Goal: Transaction & Acquisition: Purchase product/service

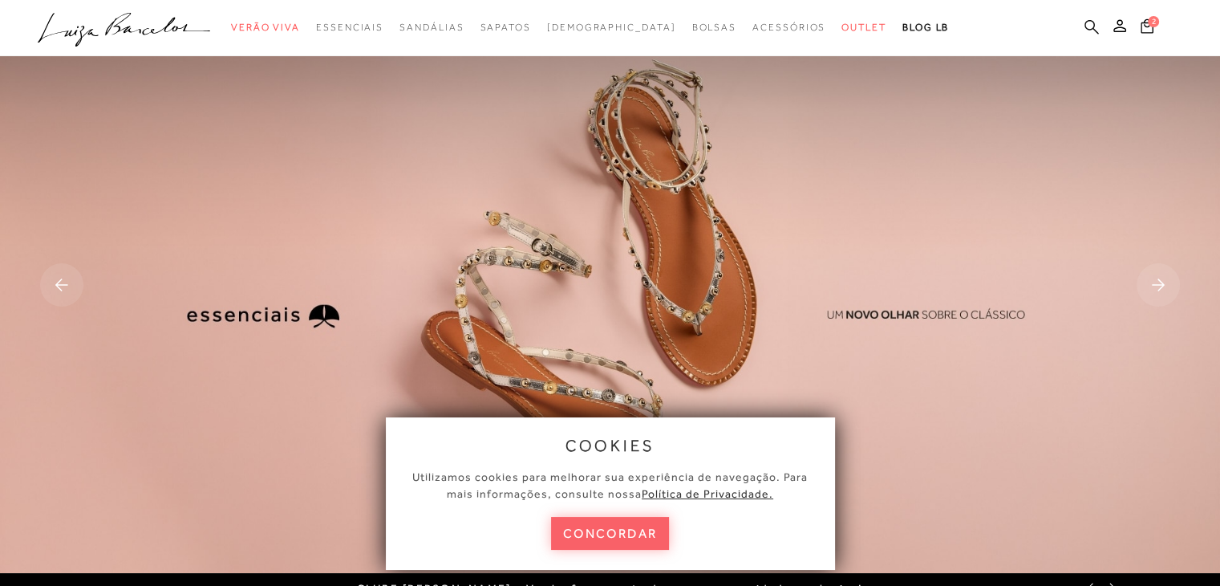
click at [1090, 24] on icon at bounding box center [1092, 26] width 14 height 15
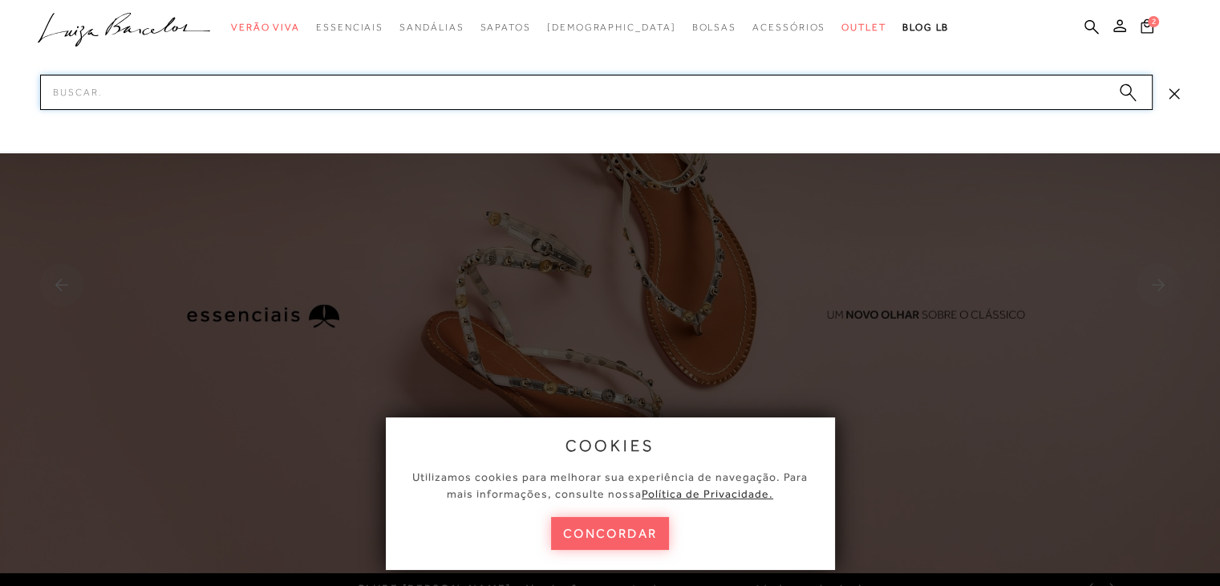
click at [398, 97] on input "Pesquisar" at bounding box center [596, 92] width 1113 height 35
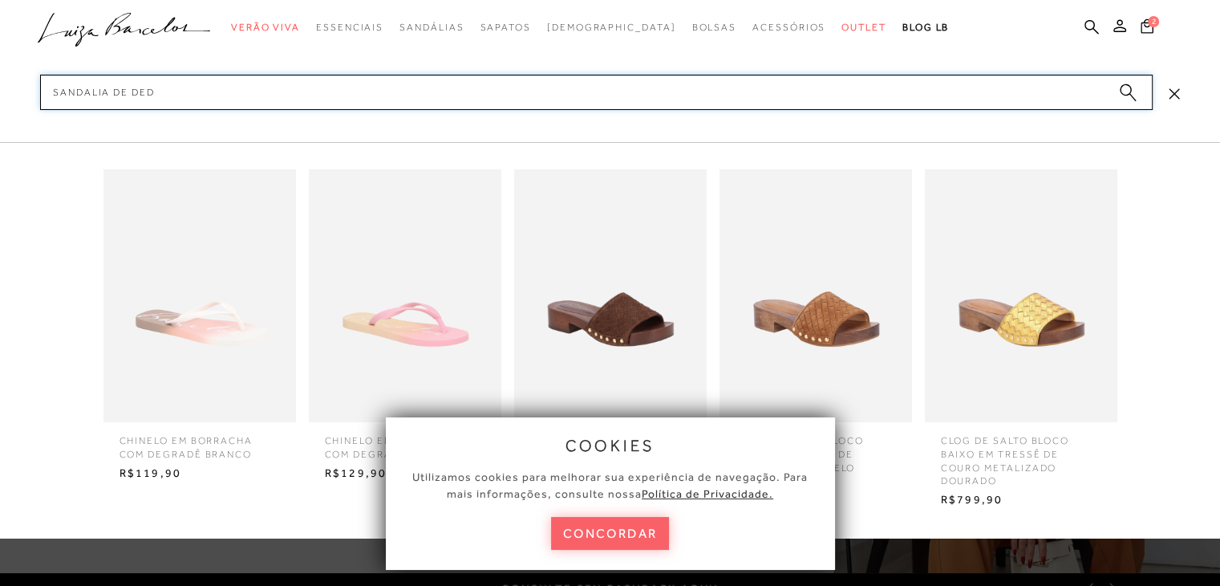
type input "sandalia de dedo"
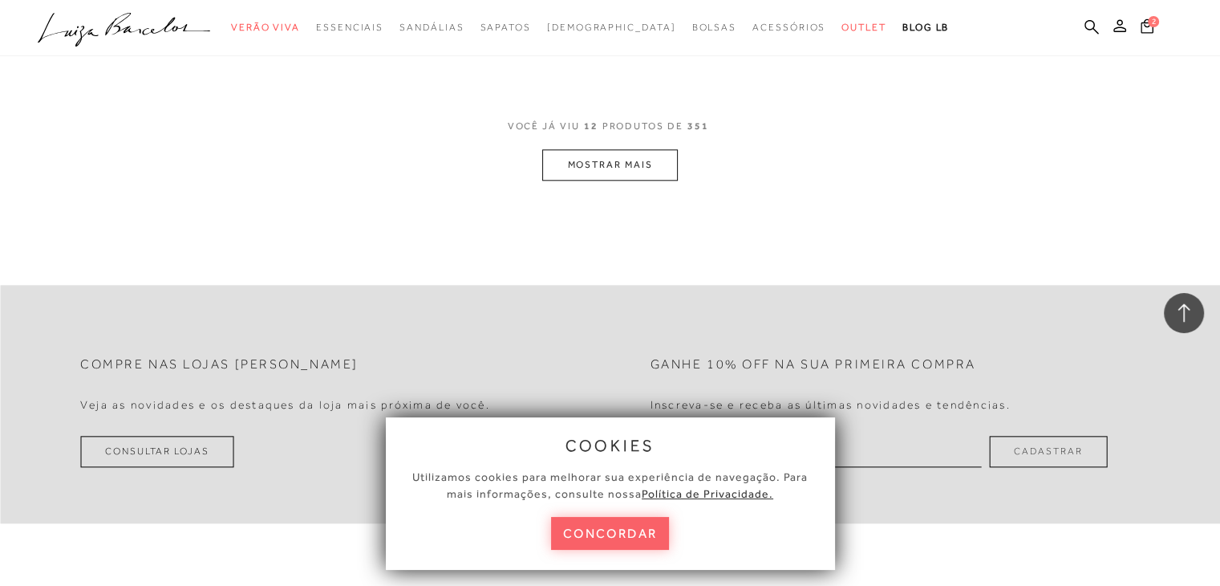
scroll to position [1765, 0]
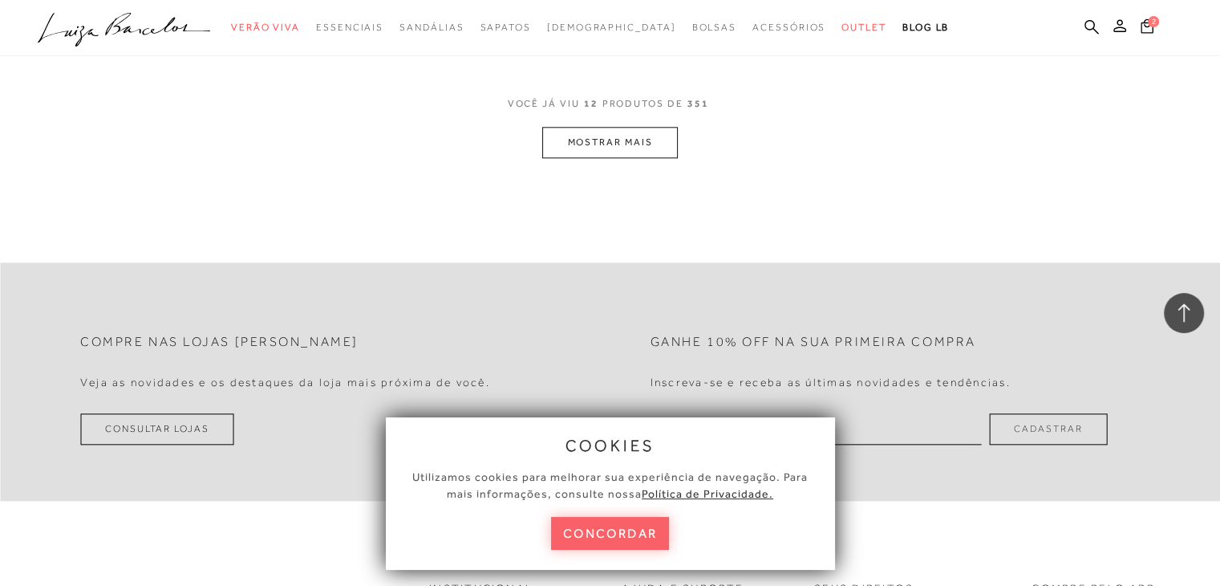
click at [621, 145] on button "MOSTRAR MAIS" at bounding box center [609, 142] width 135 height 31
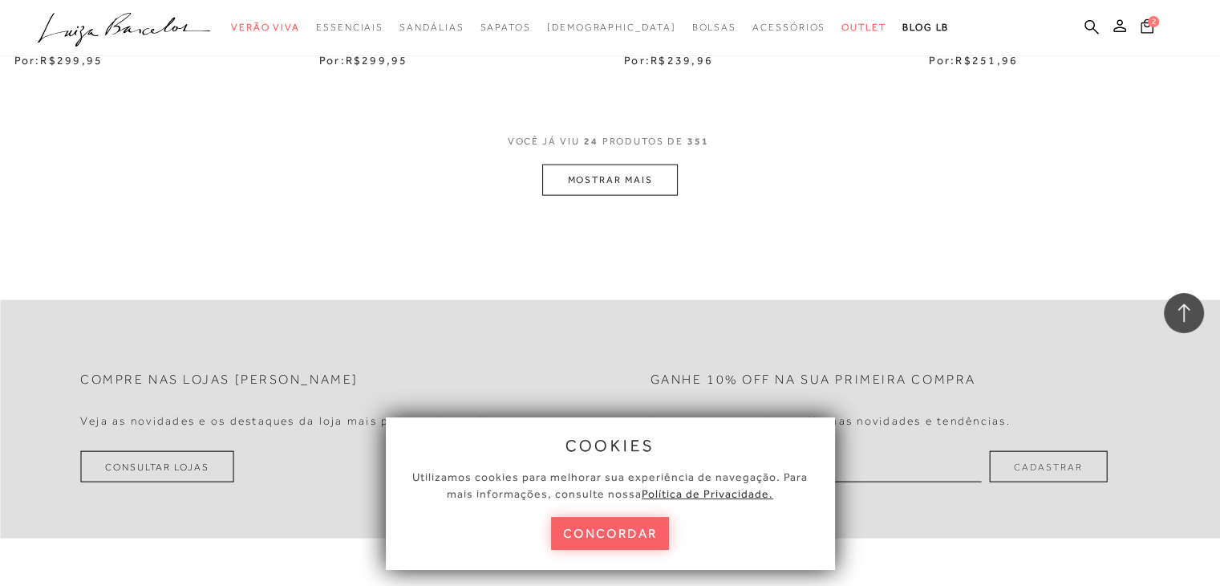
scroll to position [3449, 0]
click at [645, 173] on button "MOSTRAR MAIS" at bounding box center [609, 175] width 135 height 31
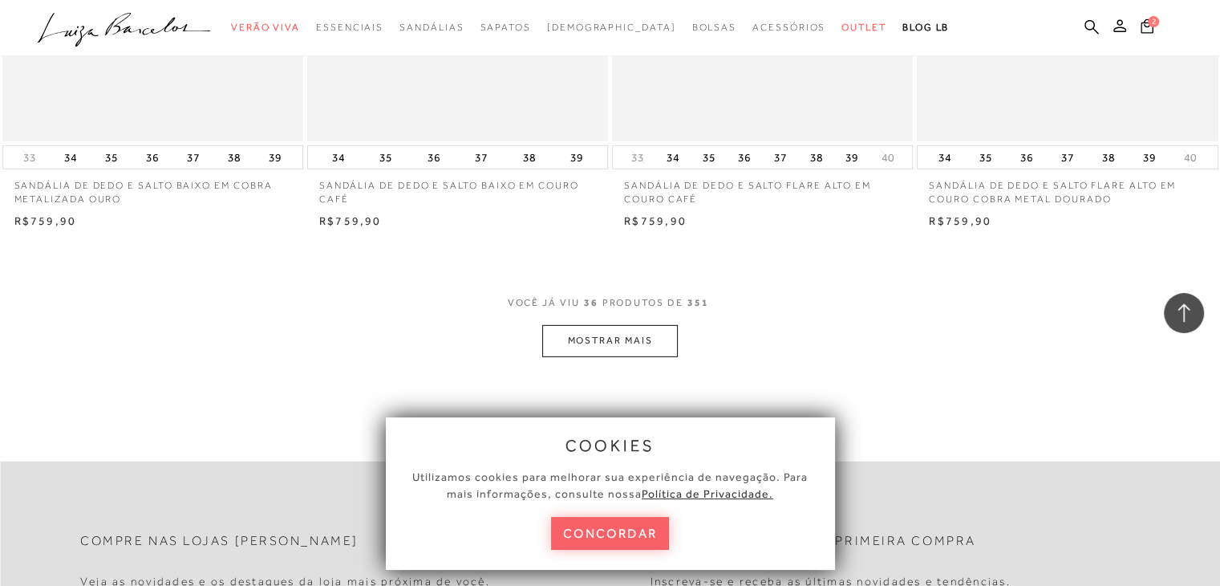
scroll to position [5054, 0]
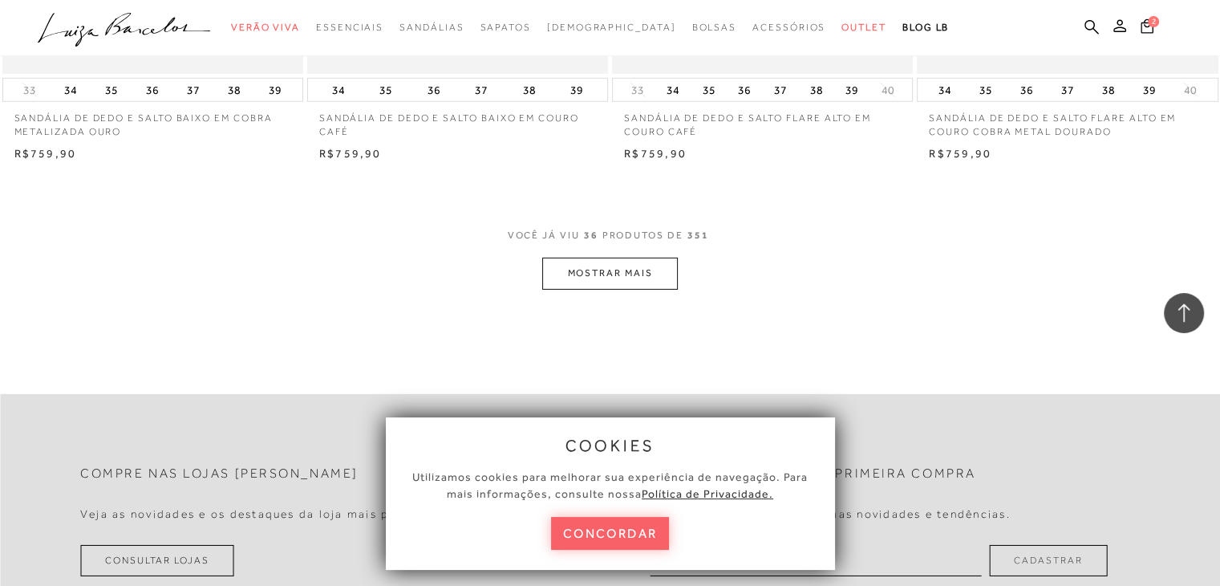
click at [637, 274] on button "MOSTRAR MAIS" at bounding box center [609, 272] width 135 height 31
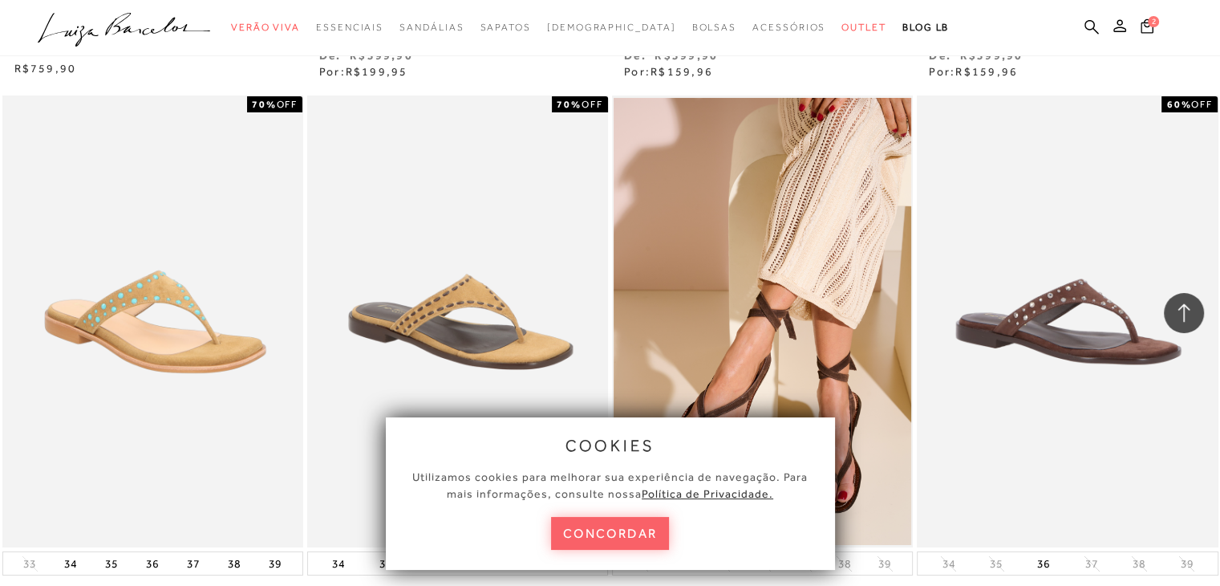
scroll to position [5695, 0]
click at [436, 260] on img at bounding box center [458, 321] width 298 height 447
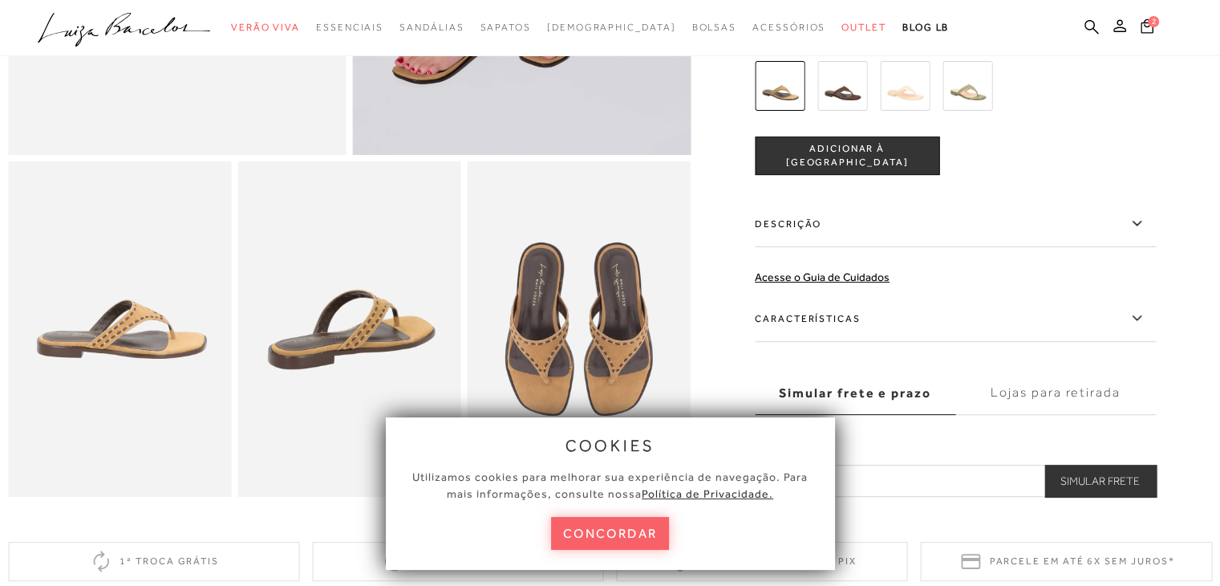
scroll to position [481, 0]
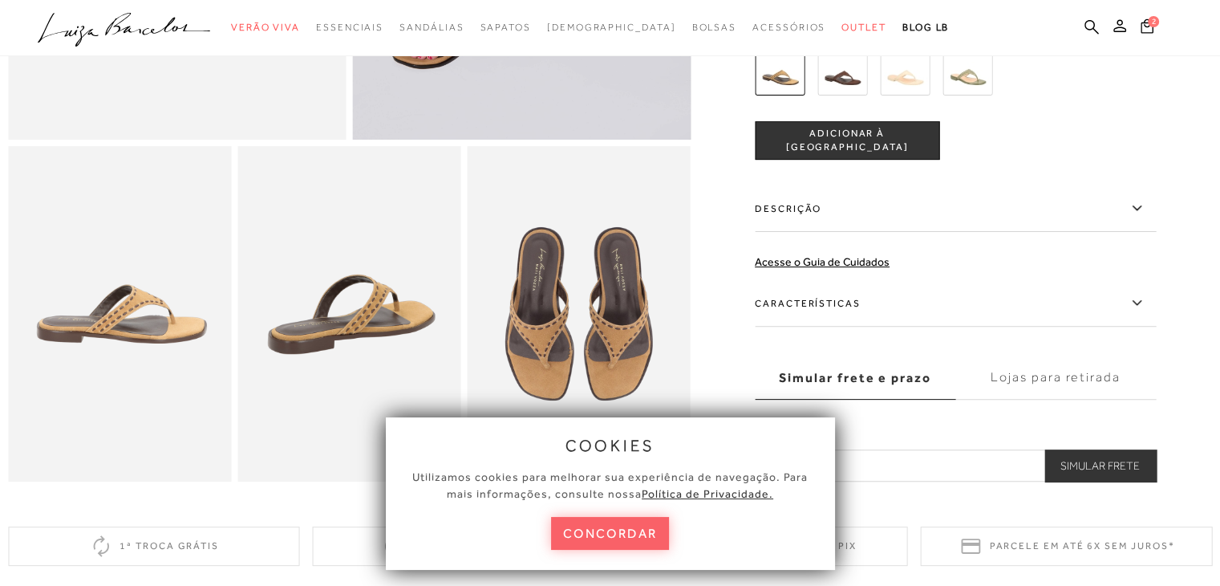
click at [846, 86] on img at bounding box center [842, 71] width 50 height 50
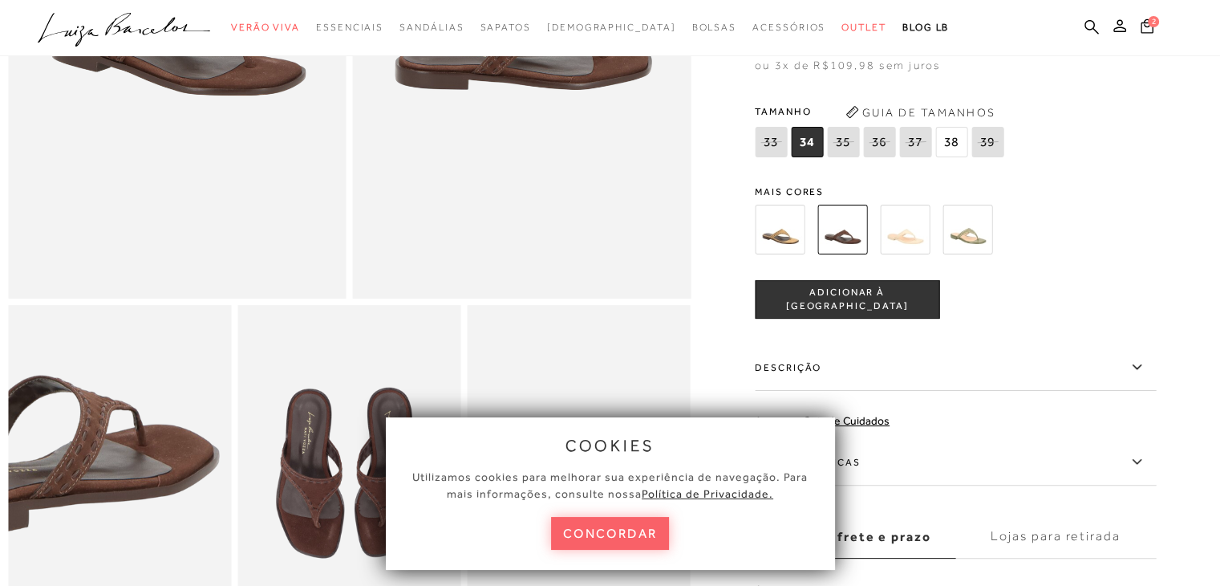
scroll to position [321, 0]
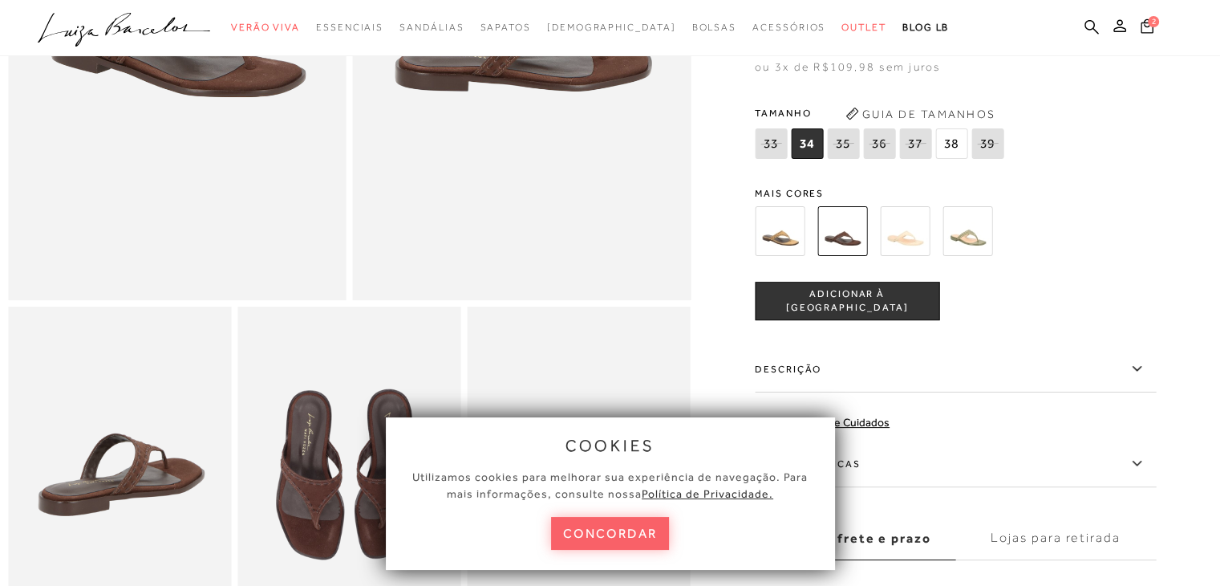
click at [780, 253] on img at bounding box center [780, 231] width 50 height 50
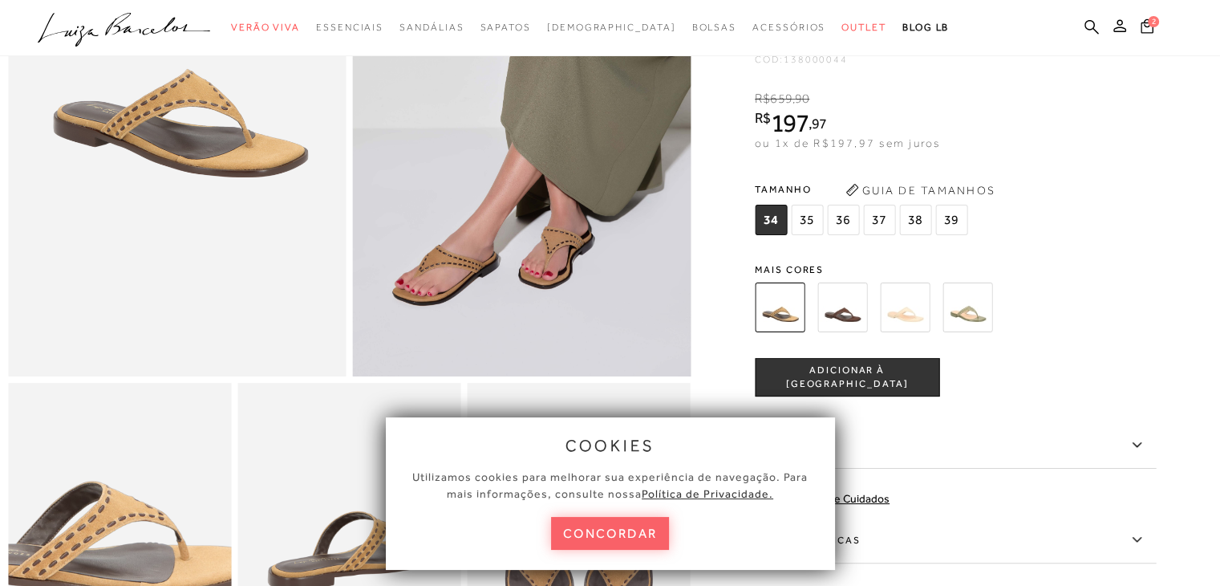
scroll to position [241, 0]
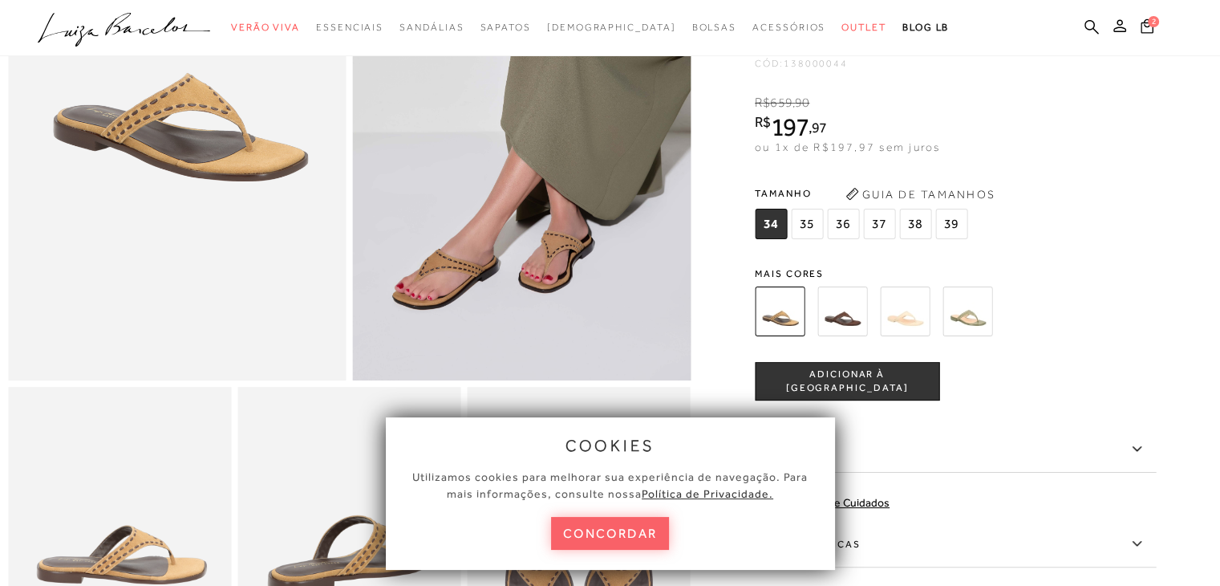
click at [910, 326] on img at bounding box center [905, 311] width 50 height 50
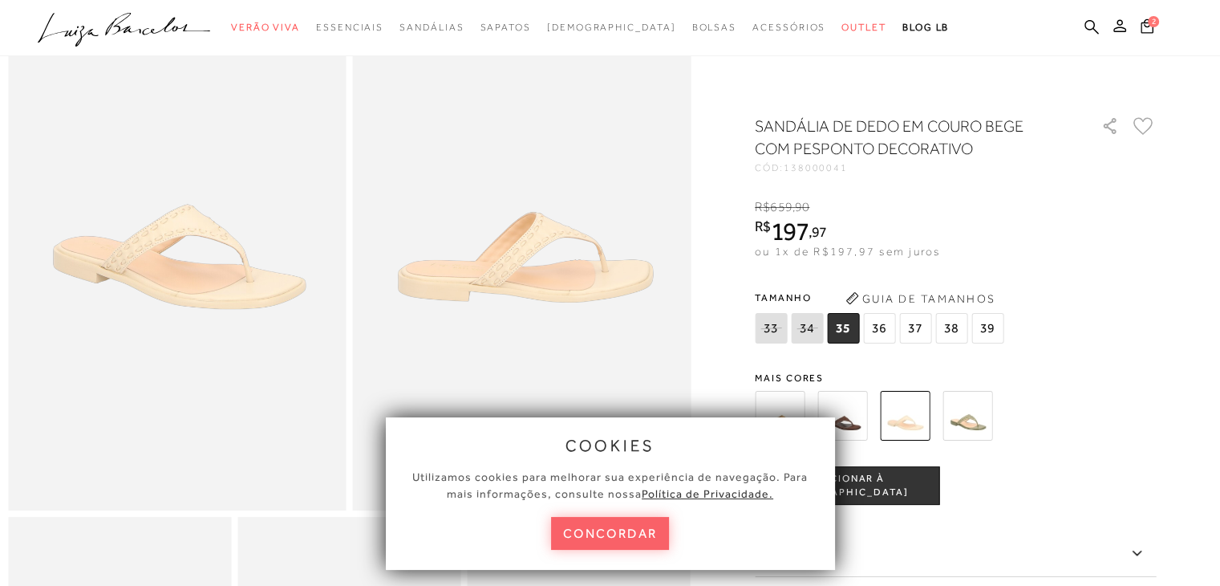
scroll to position [80, 0]
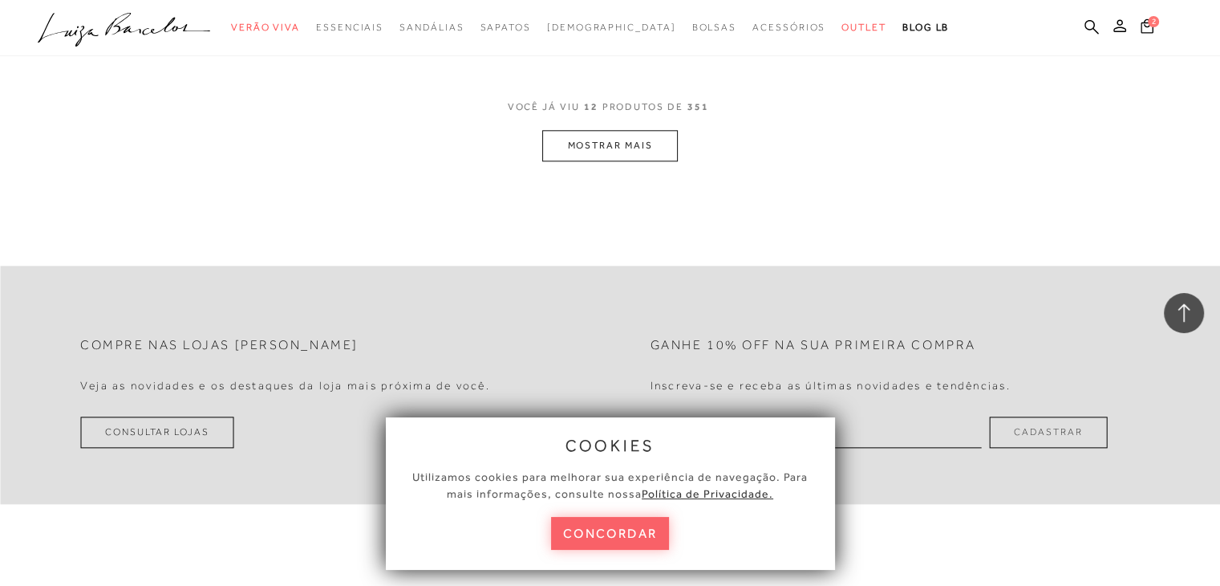
scroll to position [1765, 0]
click at [607, 143] on button "MOSTRAR MAIS" at bounding box center [609, 142] width 135 height 31
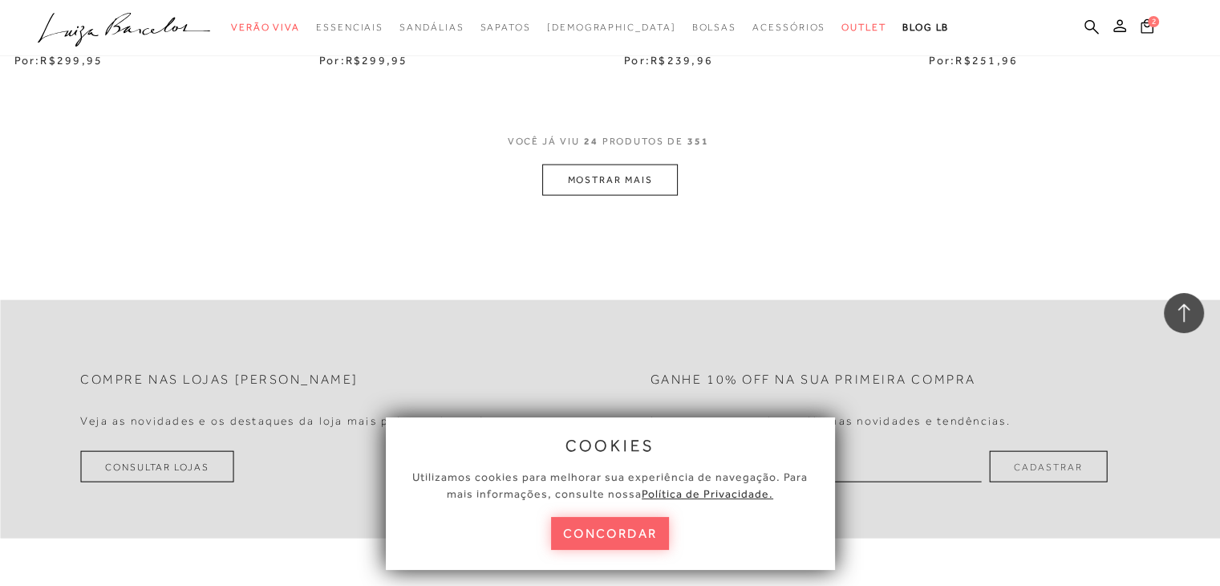
scroll to position [3449, 0]
click at [606, 176] on button "MOSTRAR MAIS" at bounding box center [609, 175] width 135 height 31
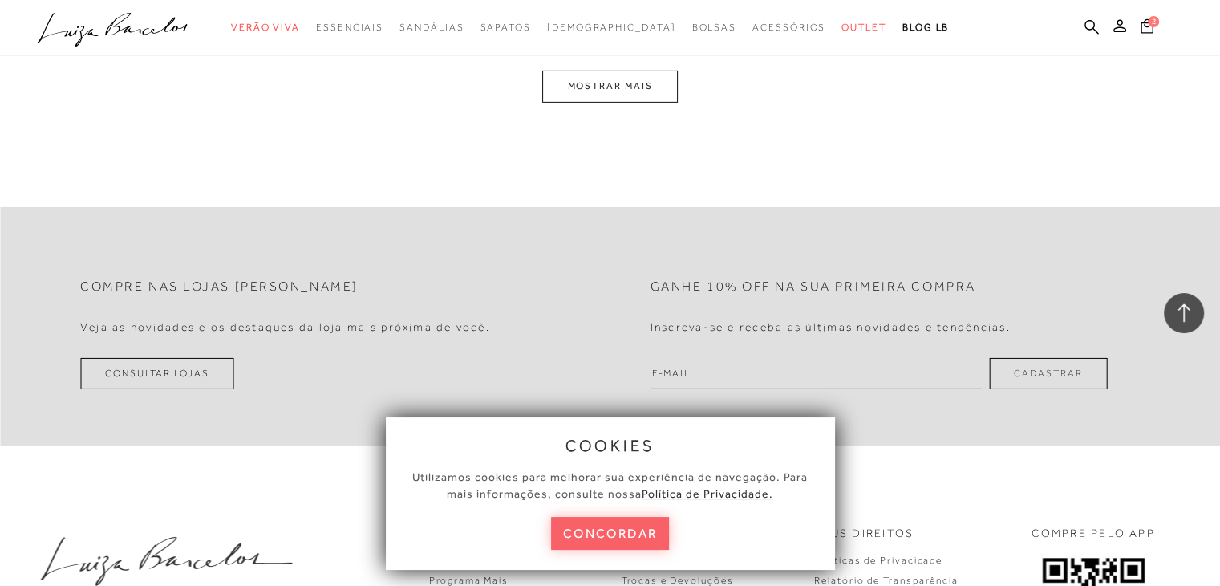
scroll to position [5214, 0]
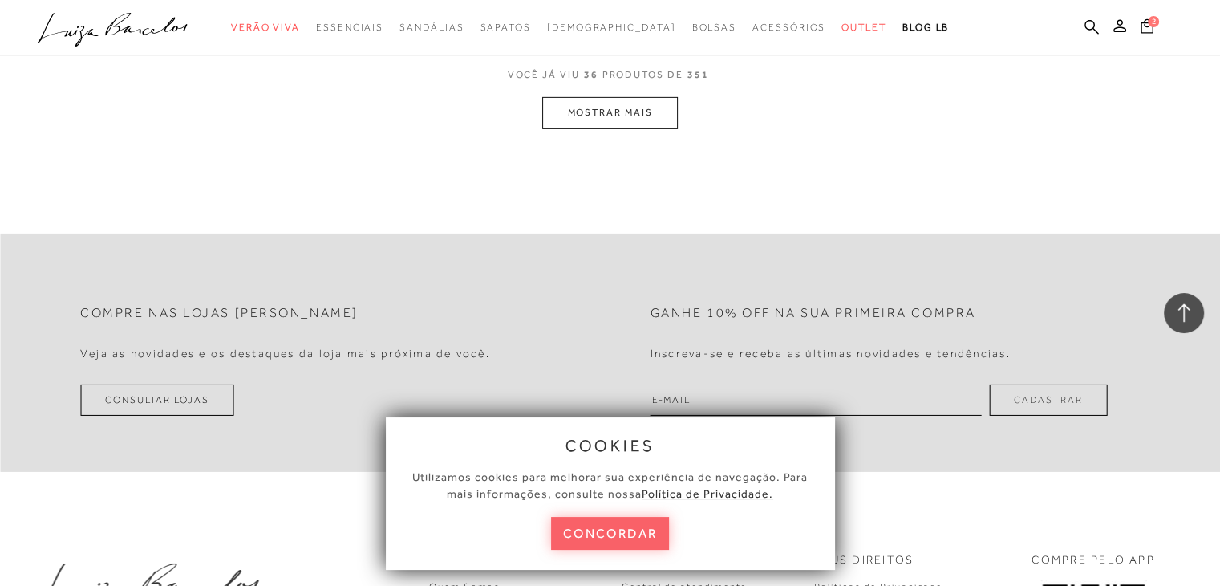
click at [632, 117] on button "MOSTRAR MAIS" at bounding box center [609, 112] width 135 height 31
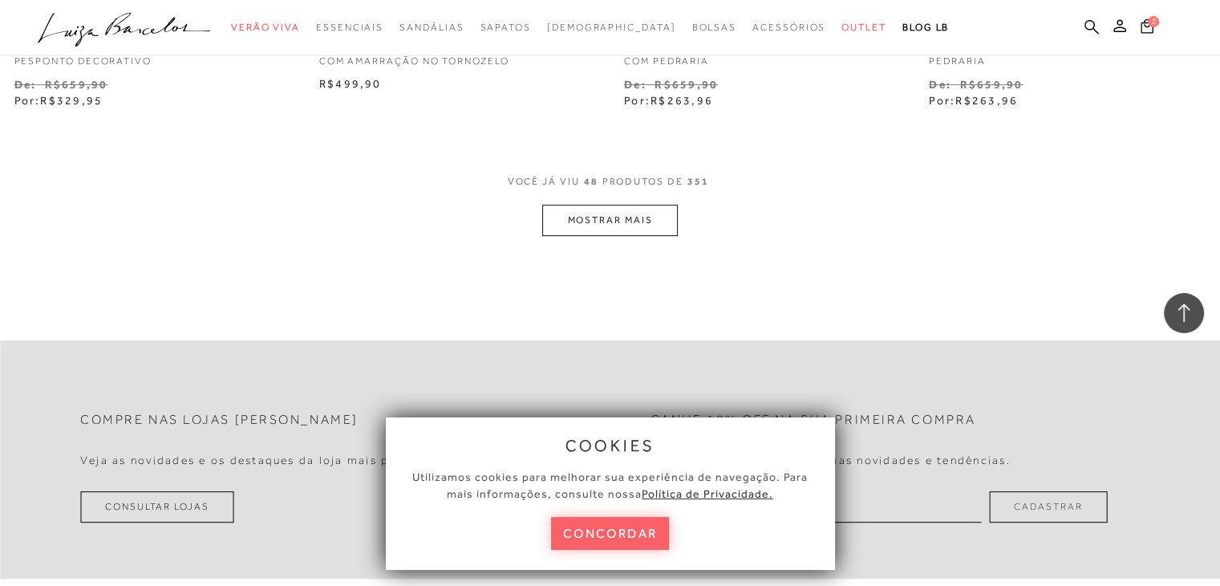
scroll to position [6818, 0]
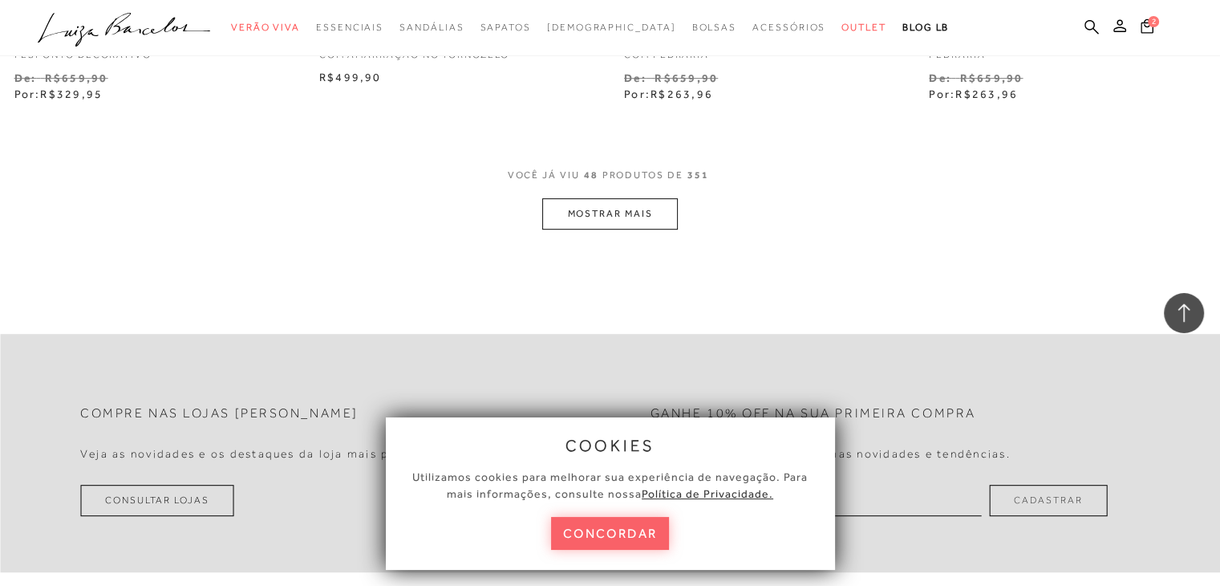
click at [614, 210] on button "MOSTRAR MAIS" at bounding box center [609, 213] width 135 height 31
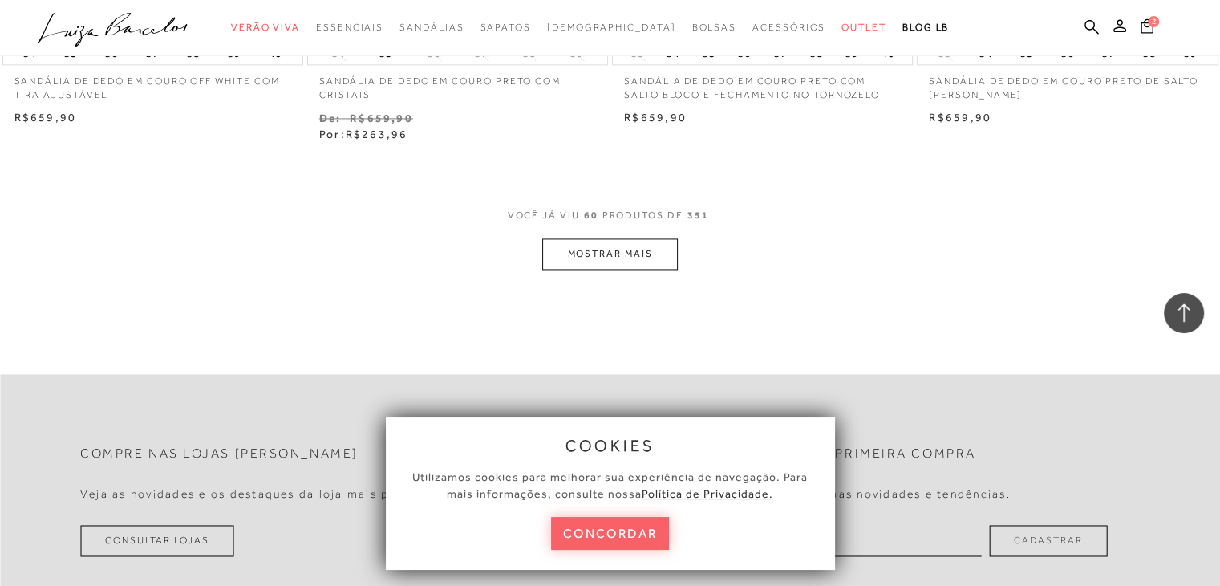
scroll to position [8503, 0]
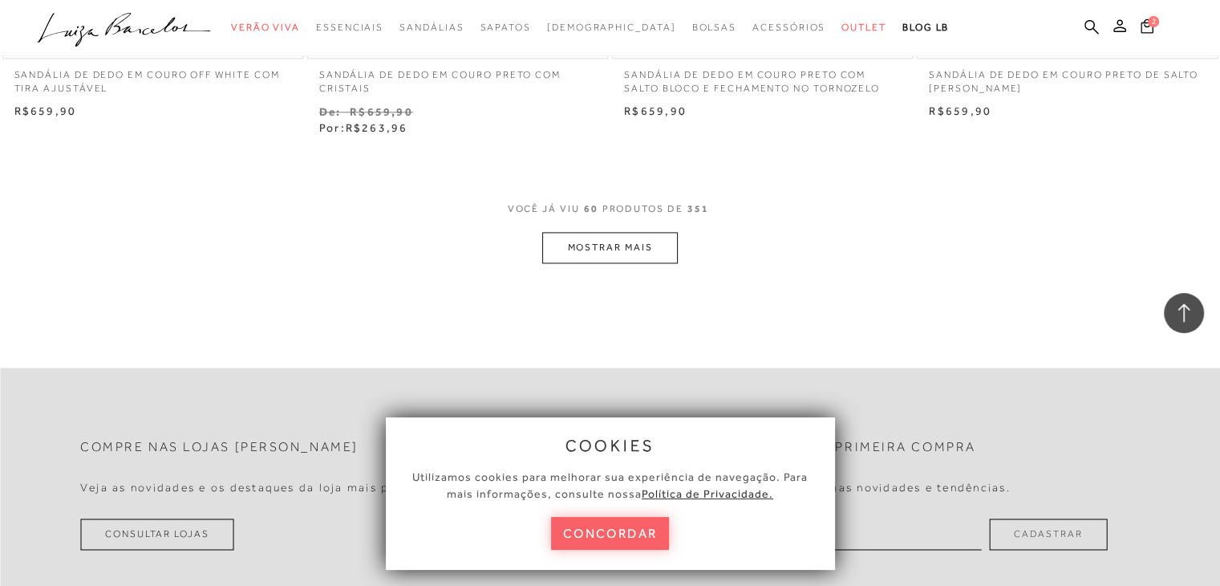
click at [634, 249] on button "MOSTRAR MAIS" at bounding box center [609, 247] width 135 height 31
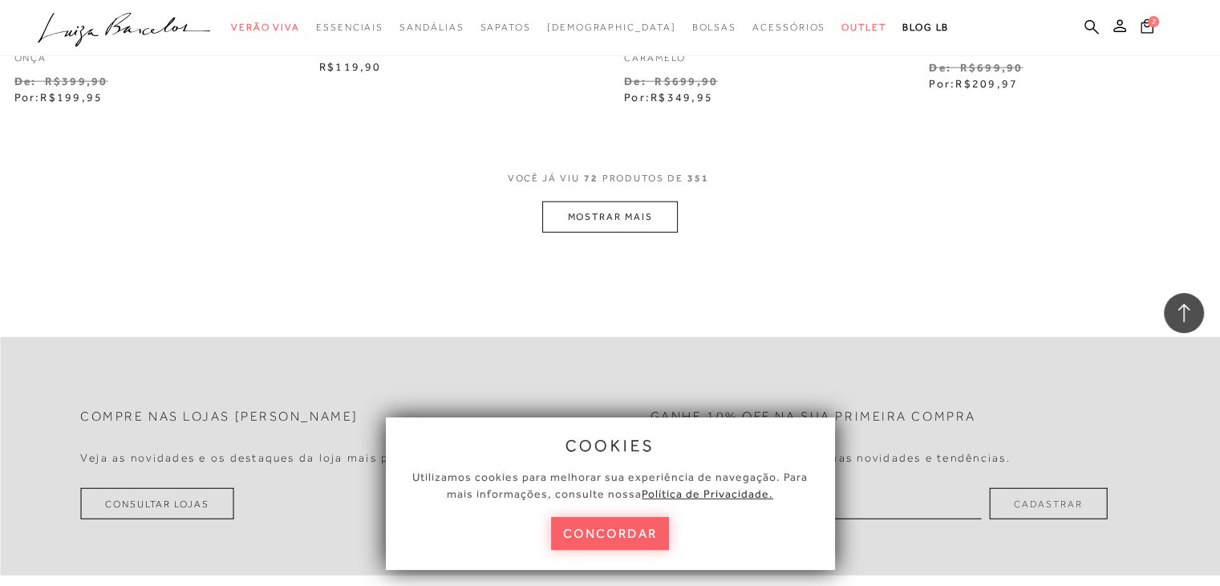
scroll to position [10268, 0]
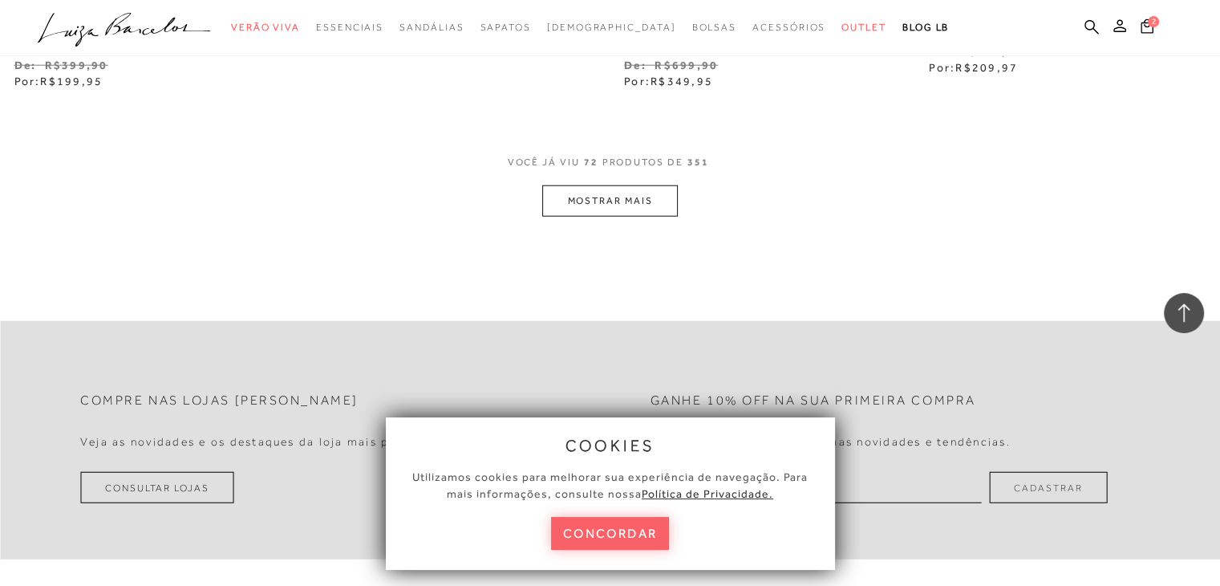
click at [626, 198] on button "MOSTRAR MAIS" at bounding box center [609, 200] width 135 height 31
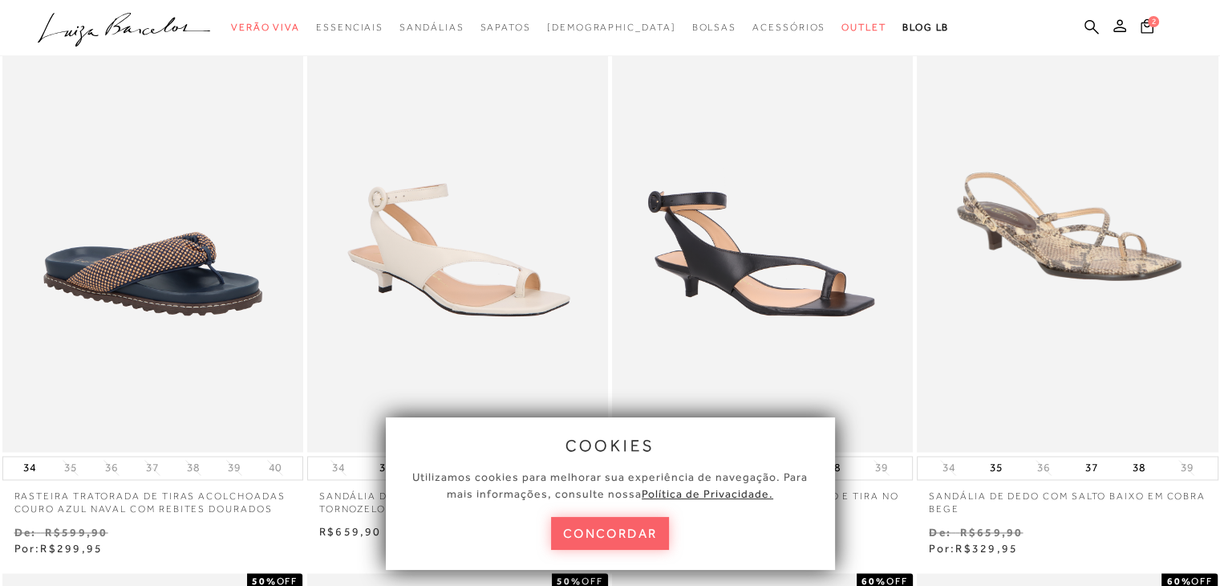
scroll to position [0, 0]
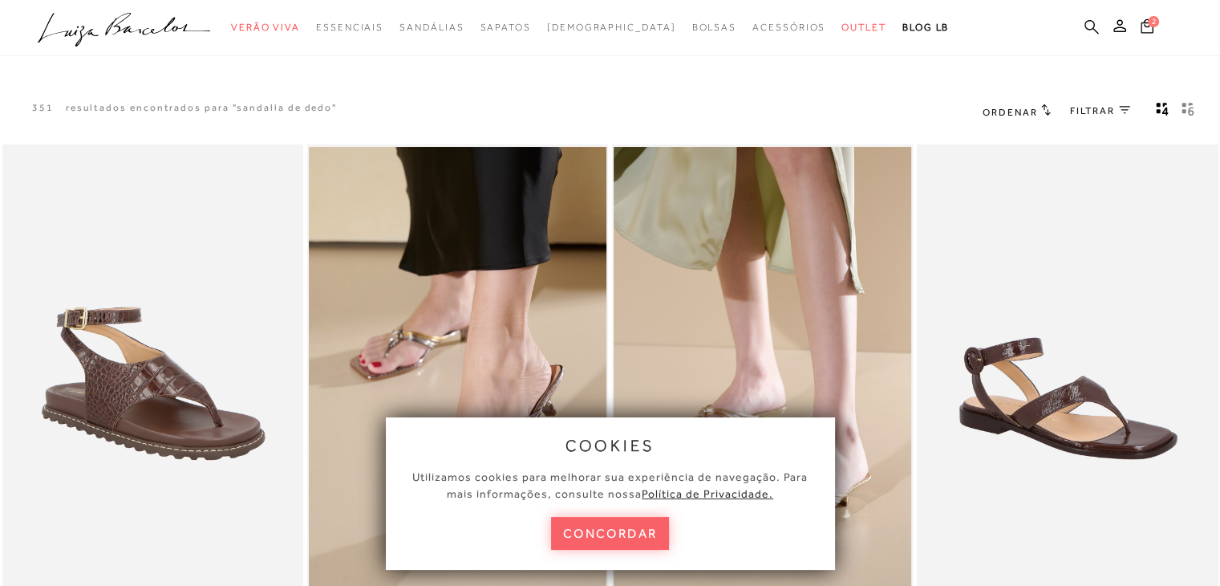
click at [1088, 26] on icon at bounding box center [1092, 26] width 14 height 15
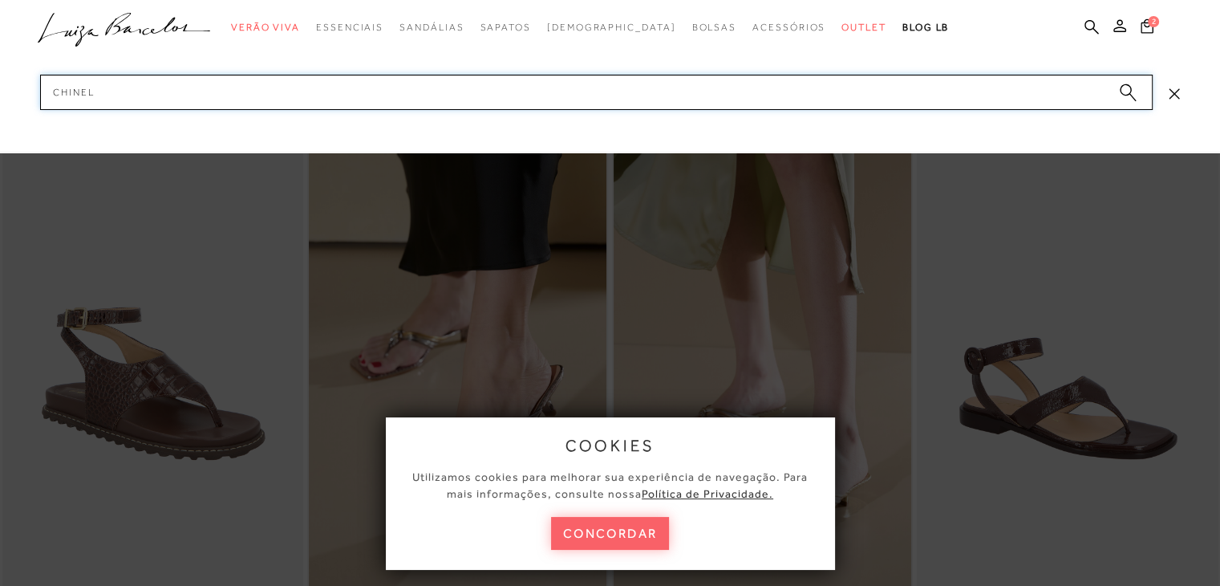
type input "chinelo"
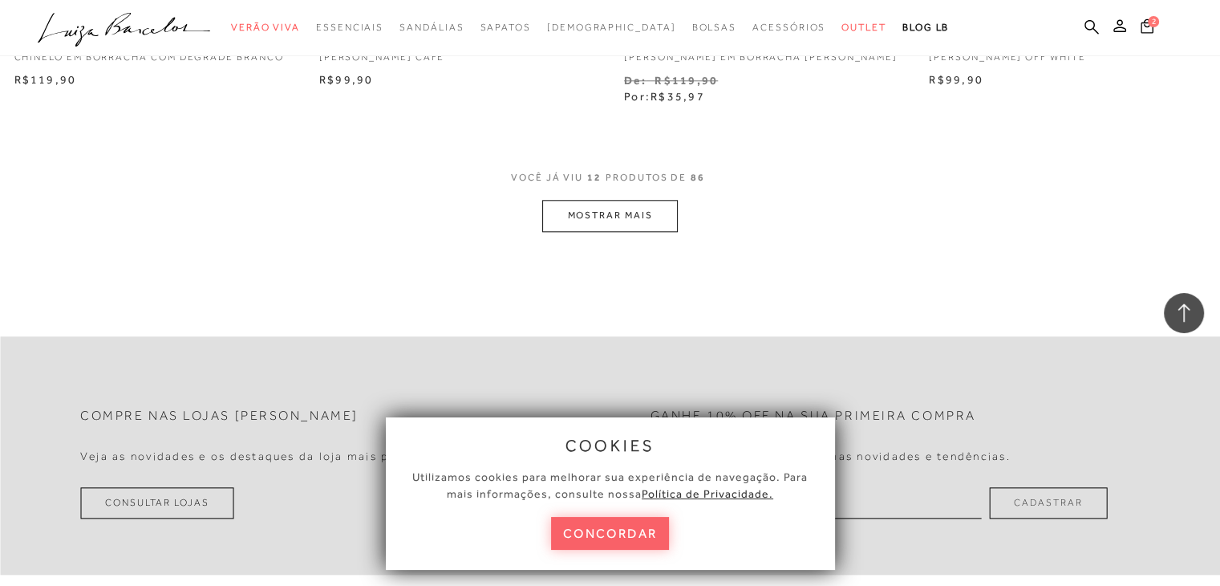
scroll to position [1685, 0]
click at [619, 213] on button "MOSTRAR MAIS" at bounding box center [609, 212] width 135 height 31
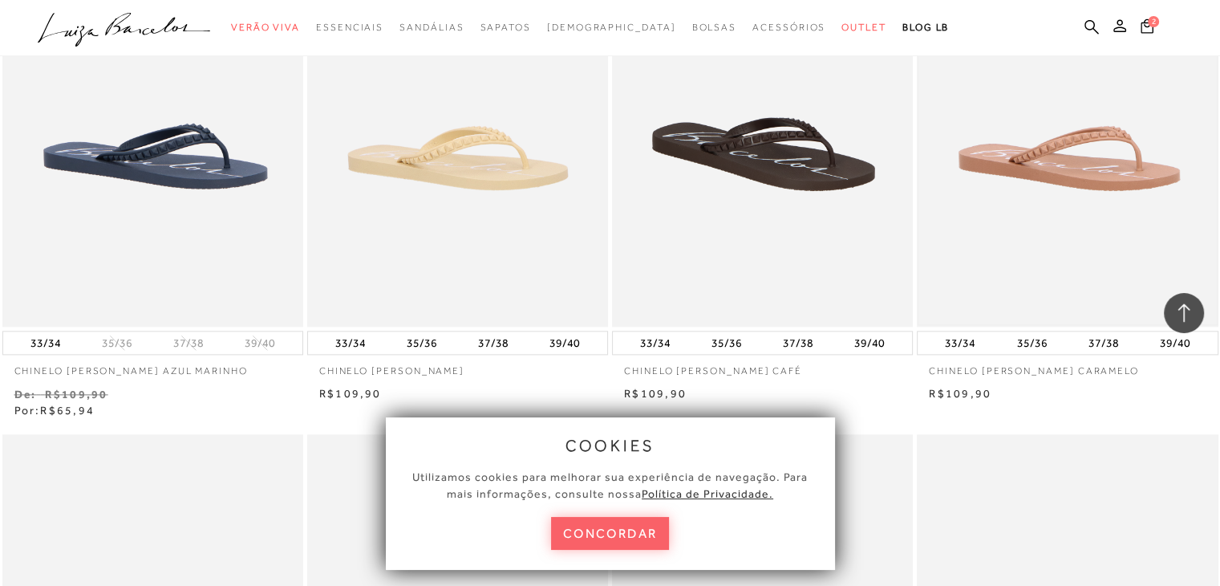
scroll to position [1925, 0]
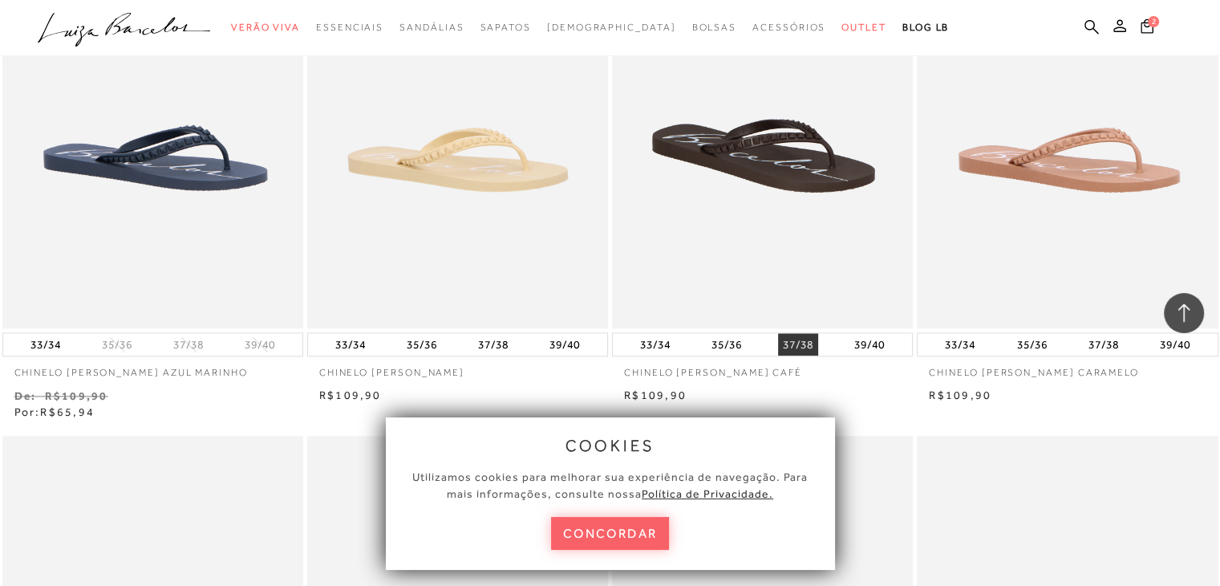
click at [796, 344] on button "37/38" at bounding box center [798, 344] width 40 height 22
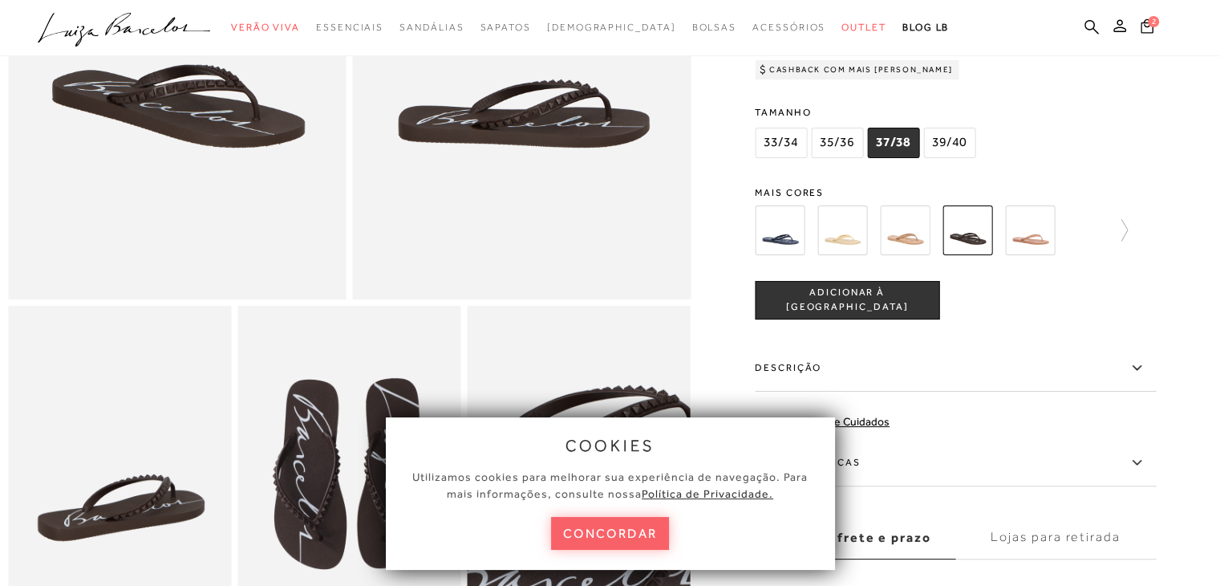
scroll to position [321, 0]
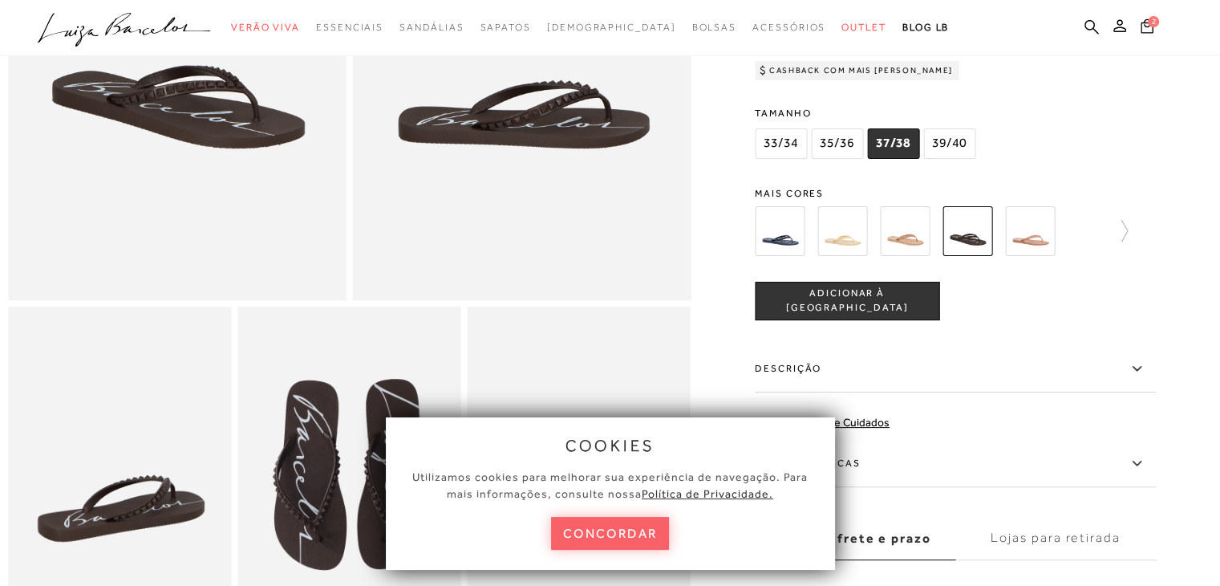
click at [898, 314] on span "ADICIONAR À [GEOGRAPHIC_DATA]" at bounding box center [847, 300] width 183 height 28
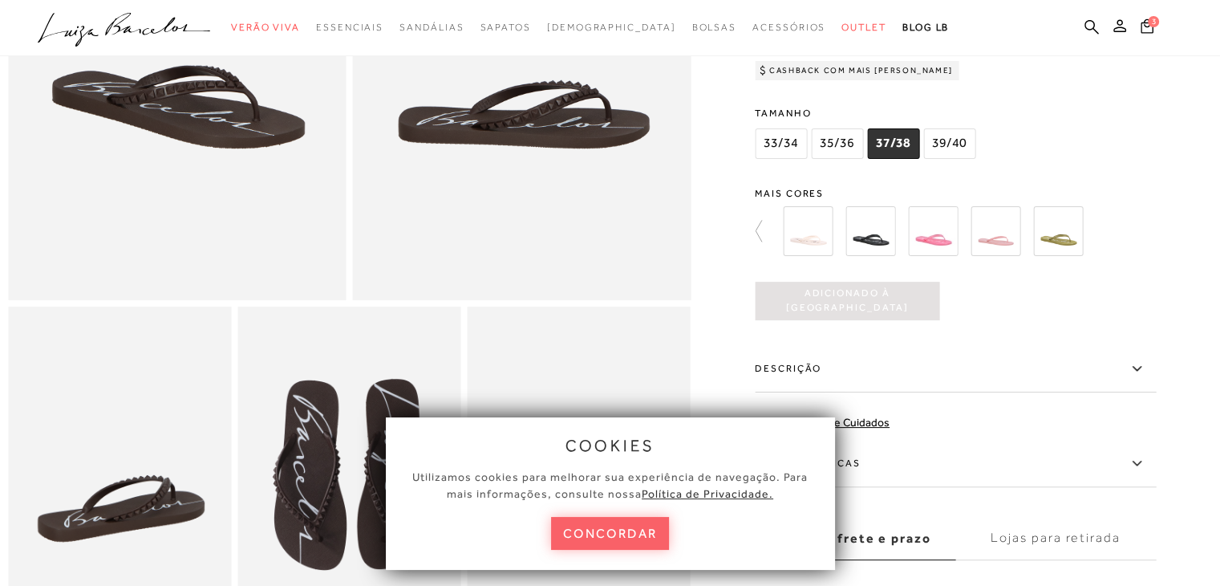
scroll to position [0, 0]
click at [760, 241] on div at bounding box center [610, 217] width 1204 height 849
click at [764, 242] on icon at bounding box center [766, 231] width 22 height 22
click at [1068, 249] on img at bounding box center [1058, 231] width 50 height 50
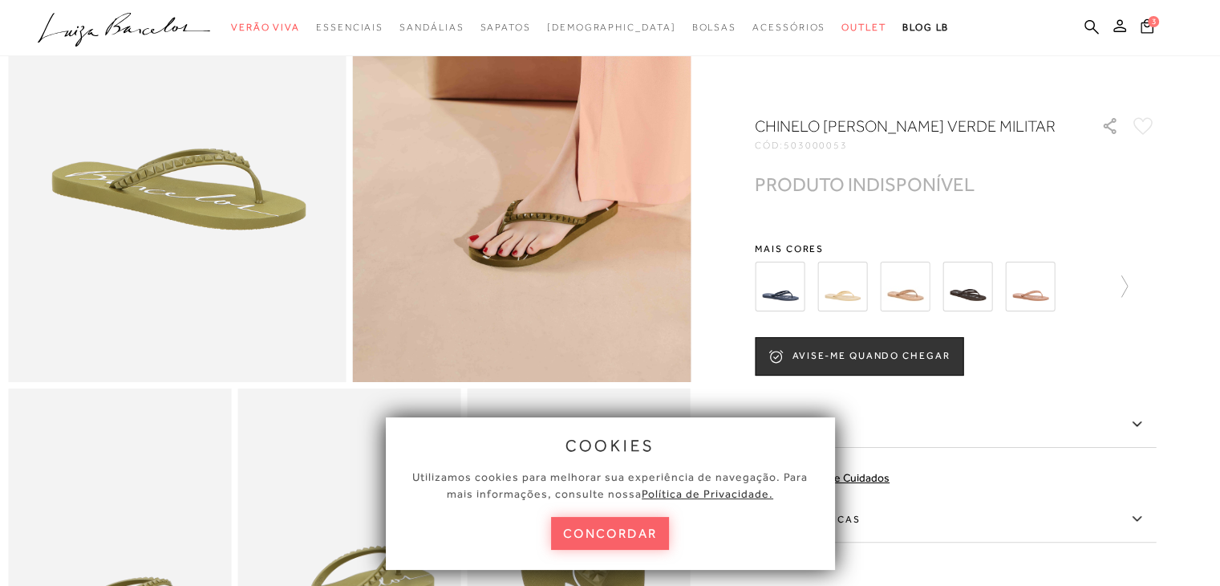
scroll to position [241, 0]
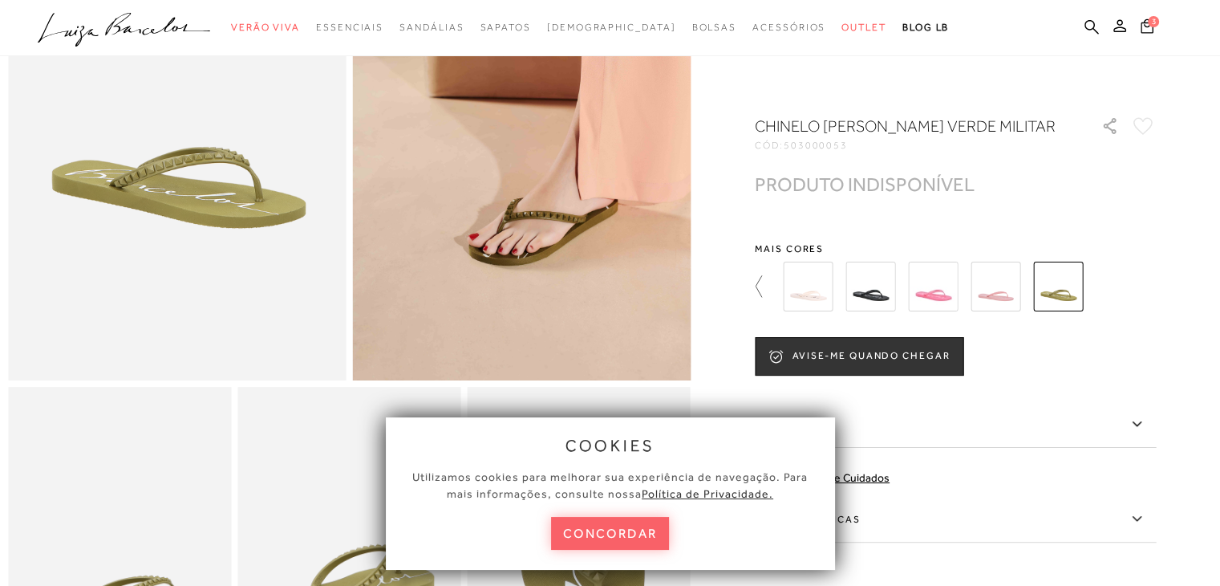
click at [762, 297] on icon at bounding box center [759, 286] width 6 height 22
click at [1056, 314] on div at bounding box center [950, 286] width 345 height 59
click at [766, 298] on icon at bounding box center [766, 286] width 22 height 22
click at [1052, 311] on img at bounding box center [1058, 287] width 50 height 50
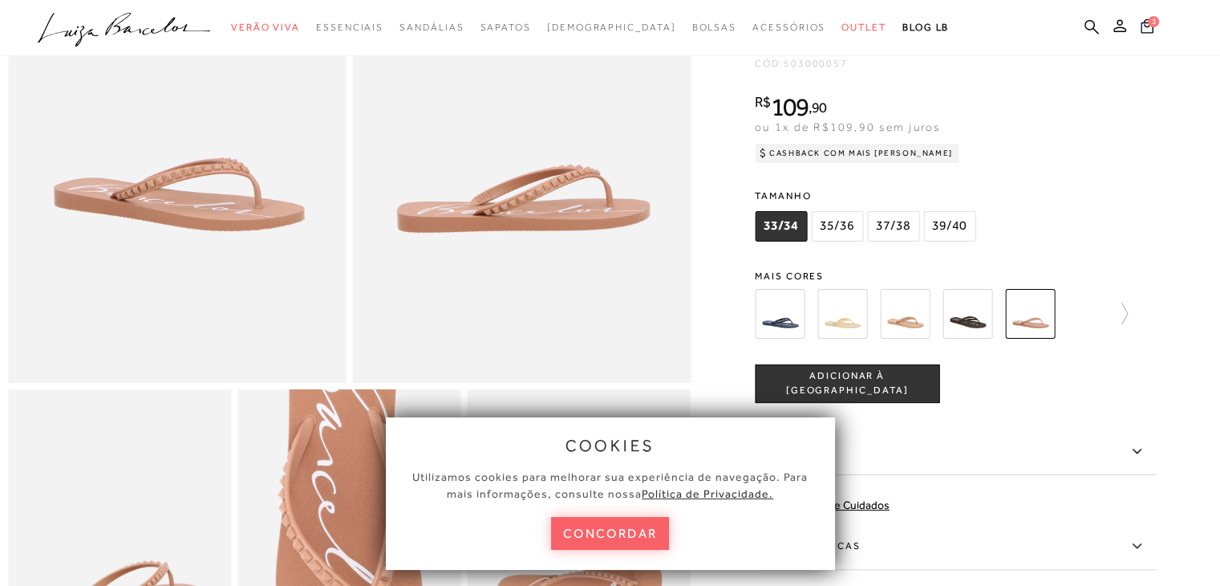
scroll to position [241, 0]
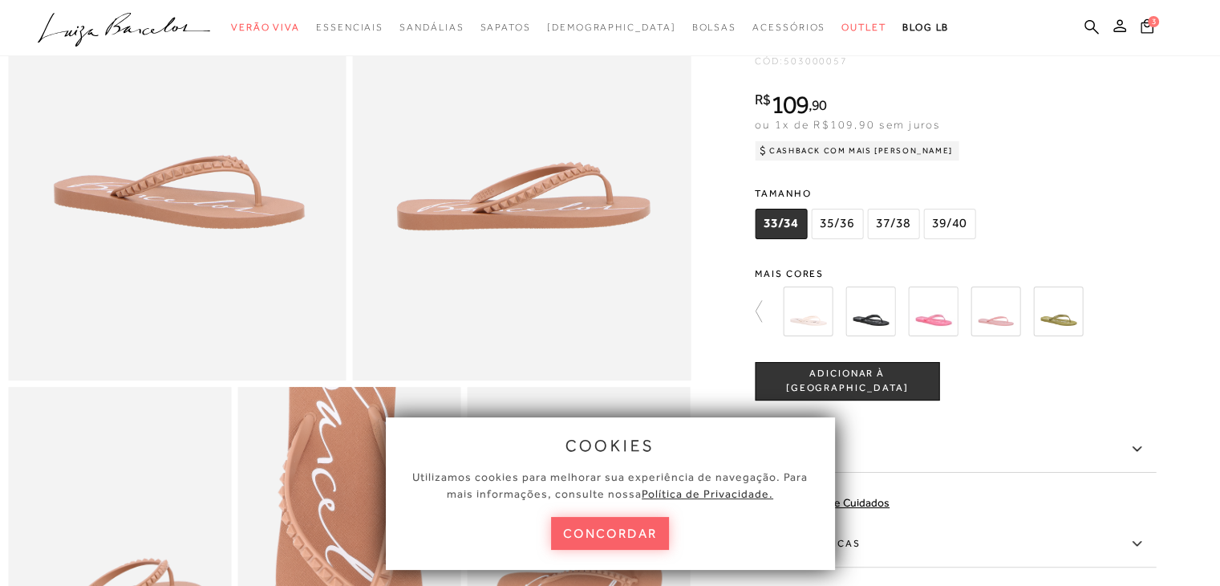
click at [898, 239] on span "37/38" at bounding box center [893, 224] width 52 height 30
click at [874, 395] on span "ADICIONAR À [GEOGRAPHIC_DATA]" at bounding box center [847, 381] width 183 height 28
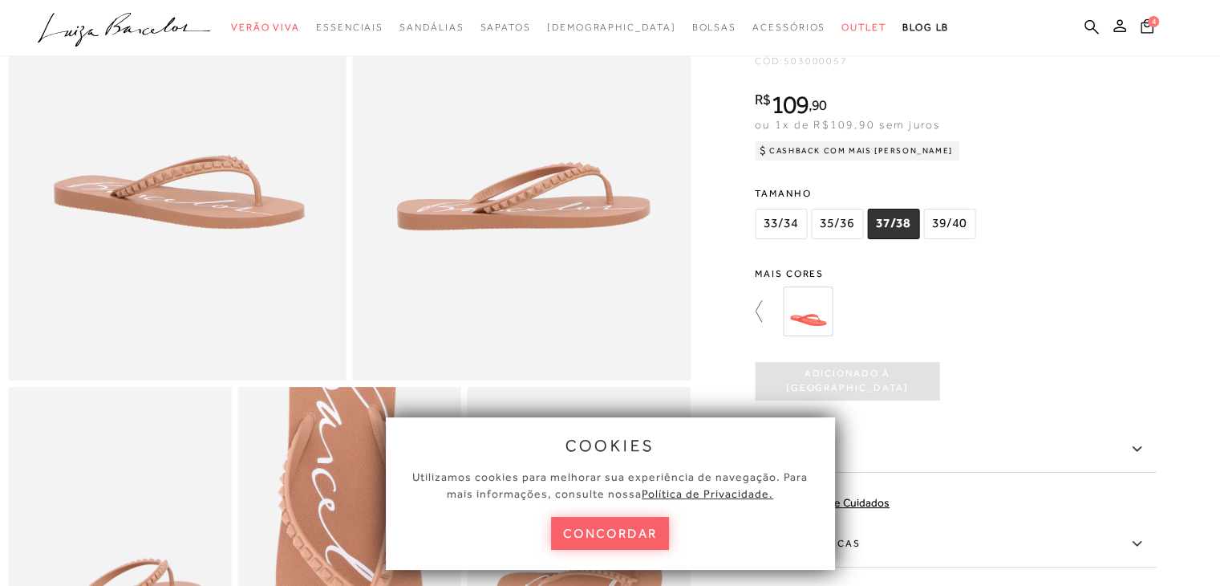
click at [763, 322] on icon at bounding box center [766, 311] width 22 height 22
click at [764, 322] on icon at bounding box center [766, 311] width 22 height 22
click at [942, 331] on img at bounding box center [933, 311] width 50 height 50
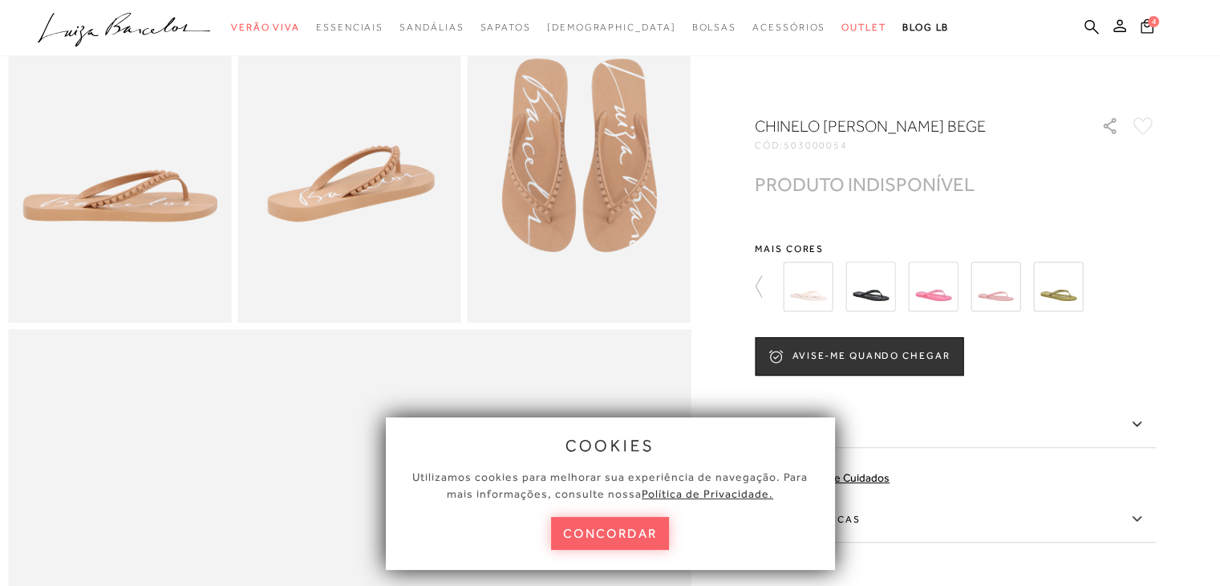
scroll to position [642, 0]
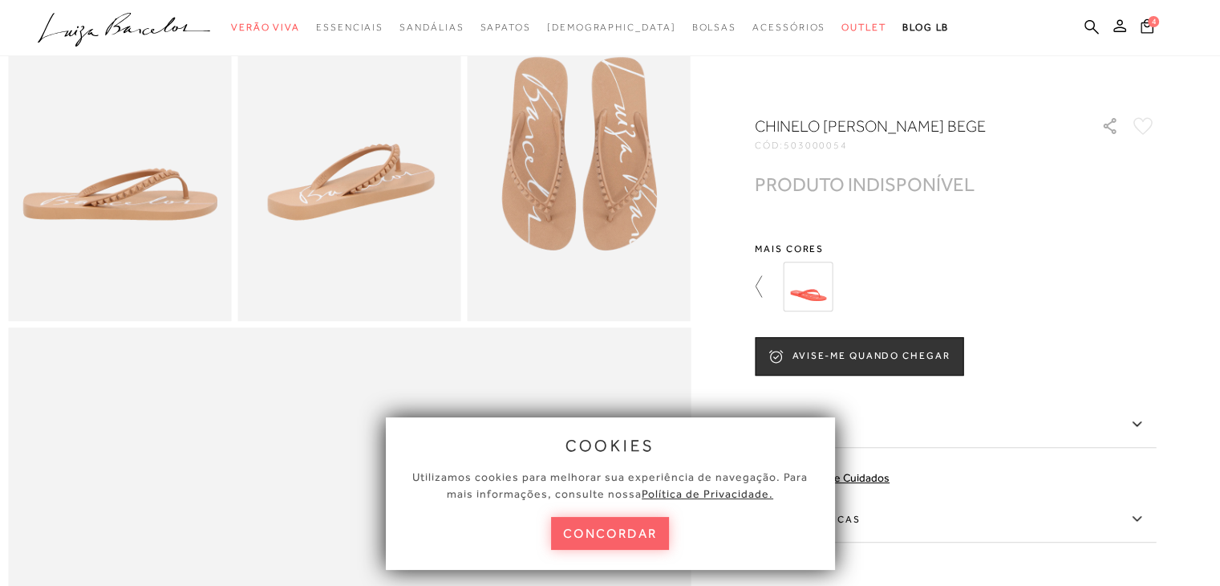
click at [760, 287] on icon at bounding box center [766, 286] width 22 height 22
click at [849, 296] on img at bounding box center [842, 287] width 50 height 50
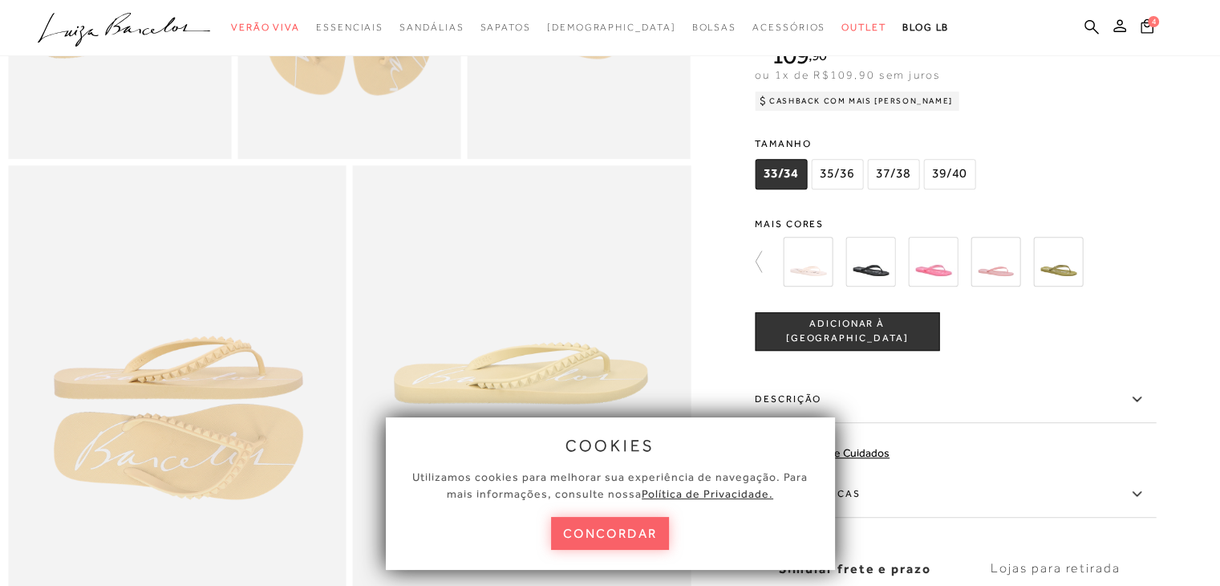
scroll to position [802, 0]
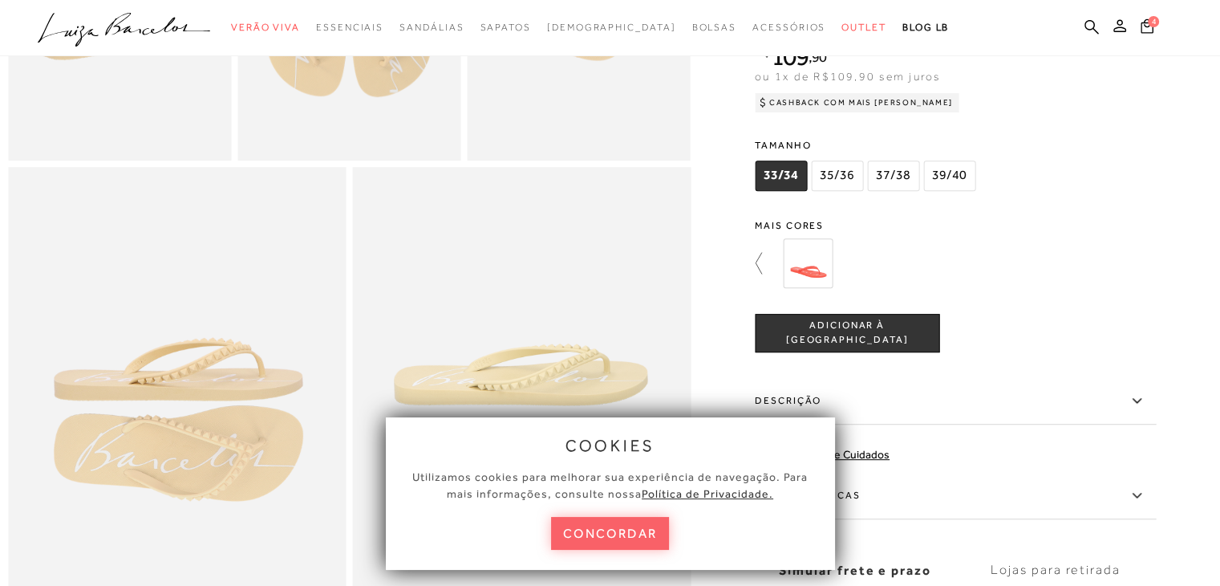
click at [765, 274] on icon at bounding box center [766, 263] width 22 height 22
click at [992, 288] on img at bounding box center [996, 263] width 50 height 50
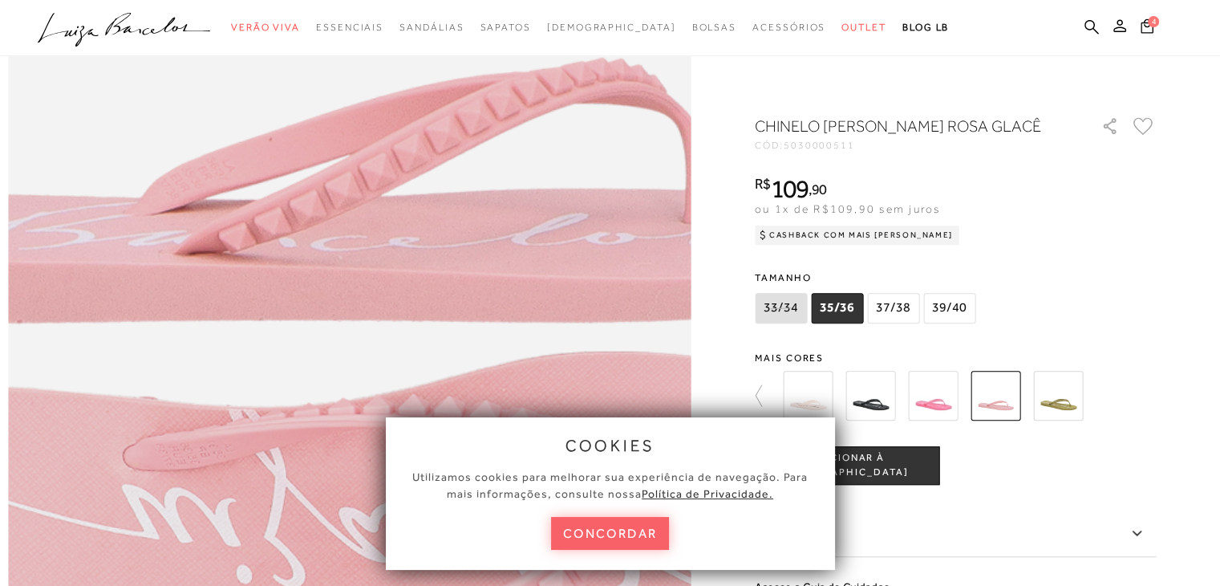
scroll to position [1123, 0]
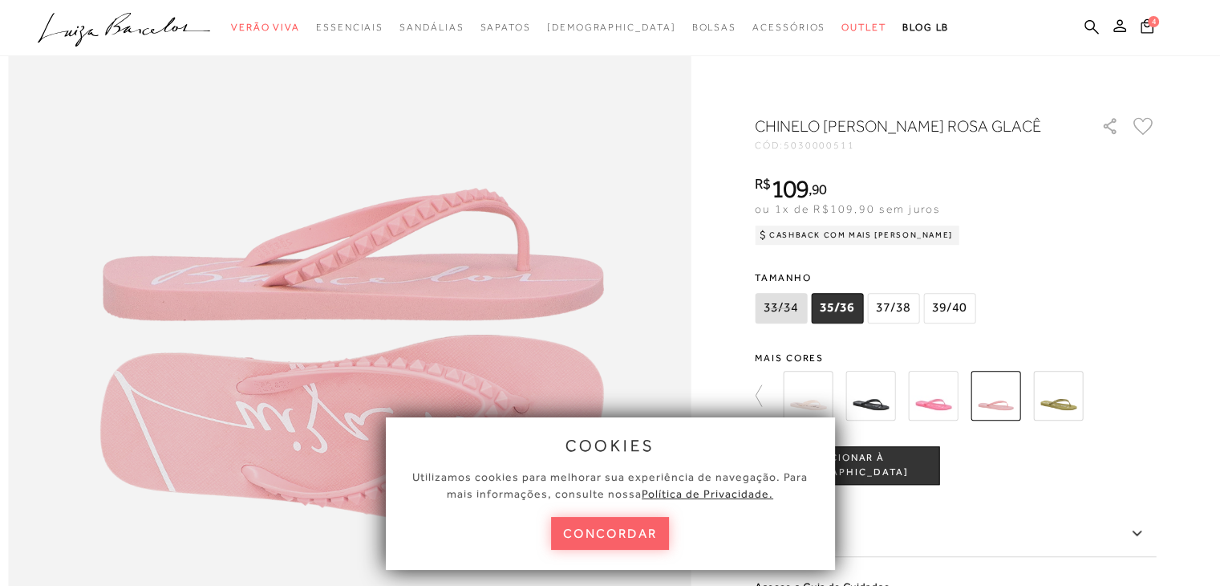
click at [899, 310] on span "37/38" at bounding box center [893, 308] width 52 height 30
click at [910, 463] on span "ADICIONAR À [GEOGRAPHIC_DATA]" at bounding box center [847, 465] width 183 height 28
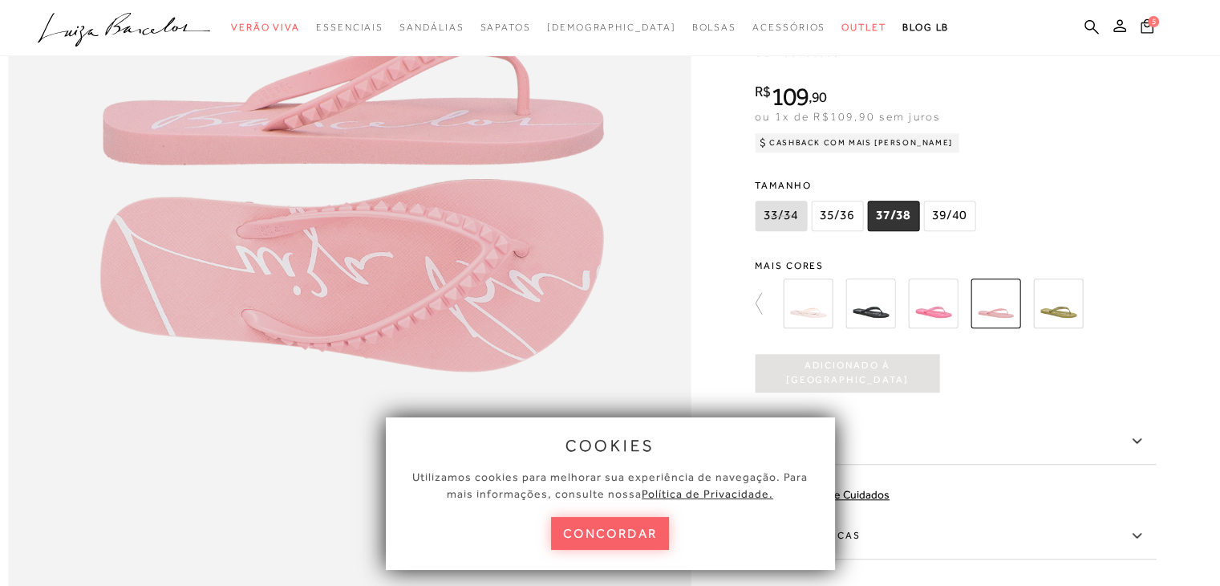
scroll to position [1283, 0]
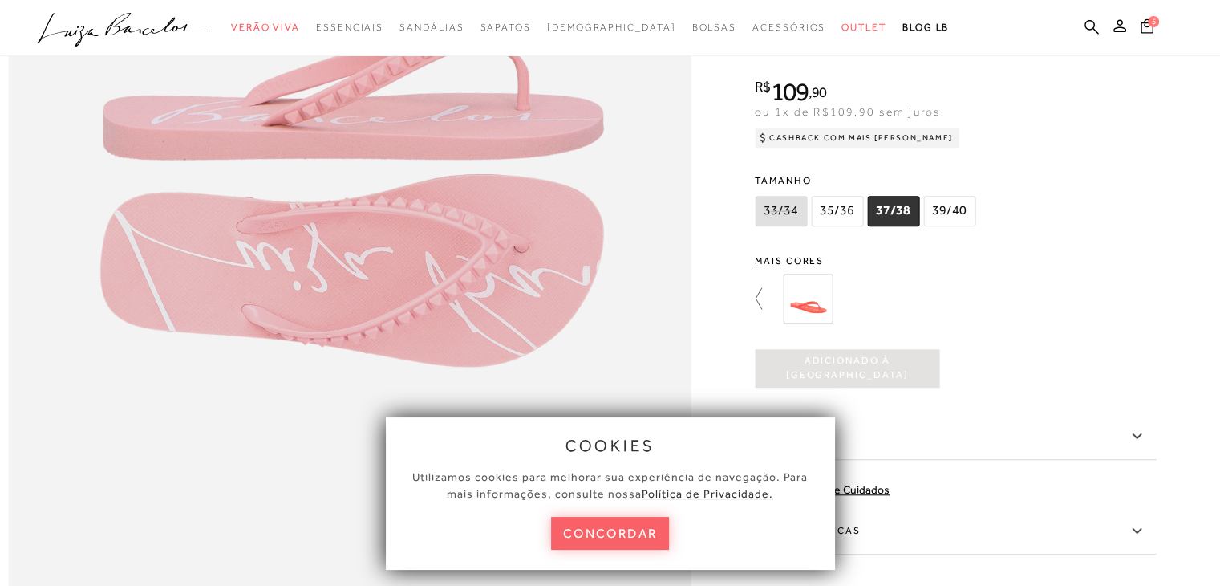
click at [760, 310] on icon at bounding box center [766, 298] width 22 height 22
click at [760, 323] on img at bounding box center [780, 299] width 50 height 50
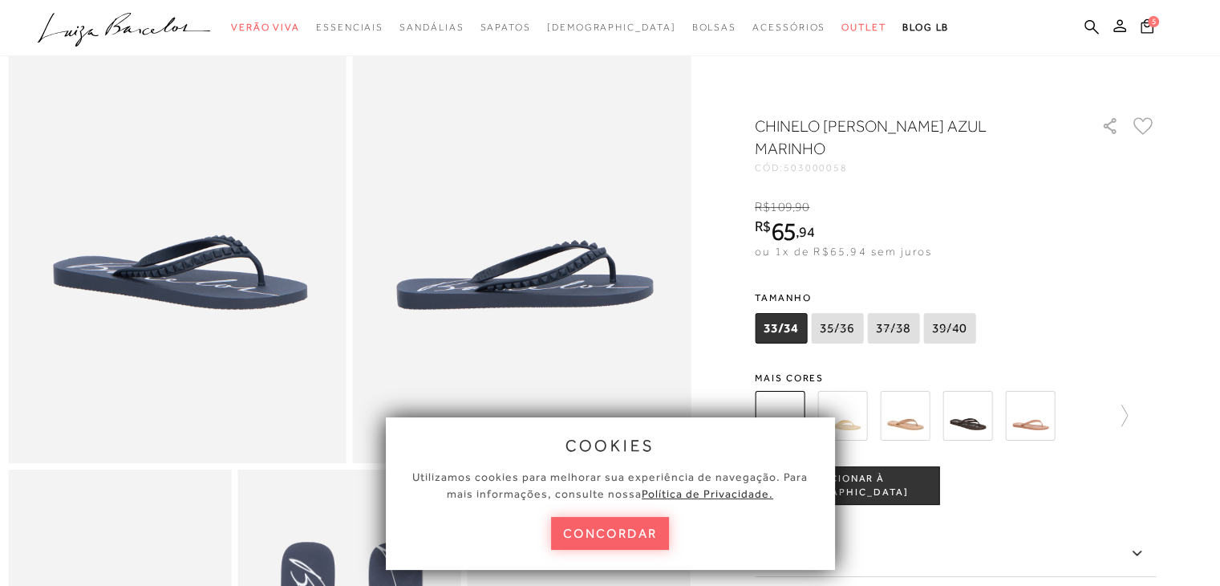
scroll to position [160, 0]
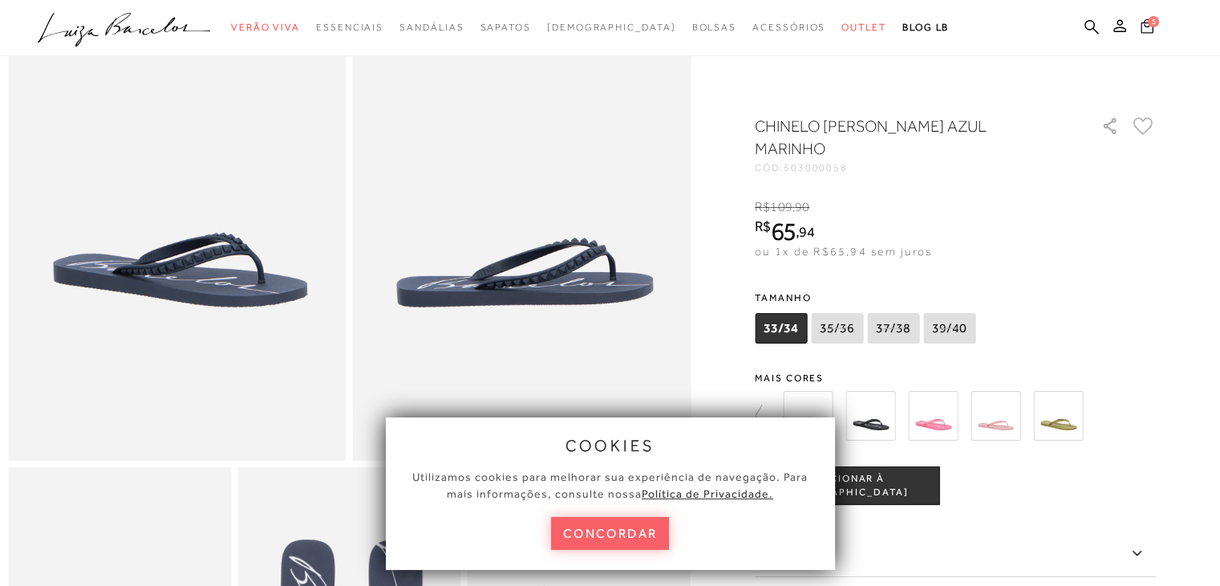
click at [1150, 22] on span "5" at bounding box center [1153, 20] width 11 height 11
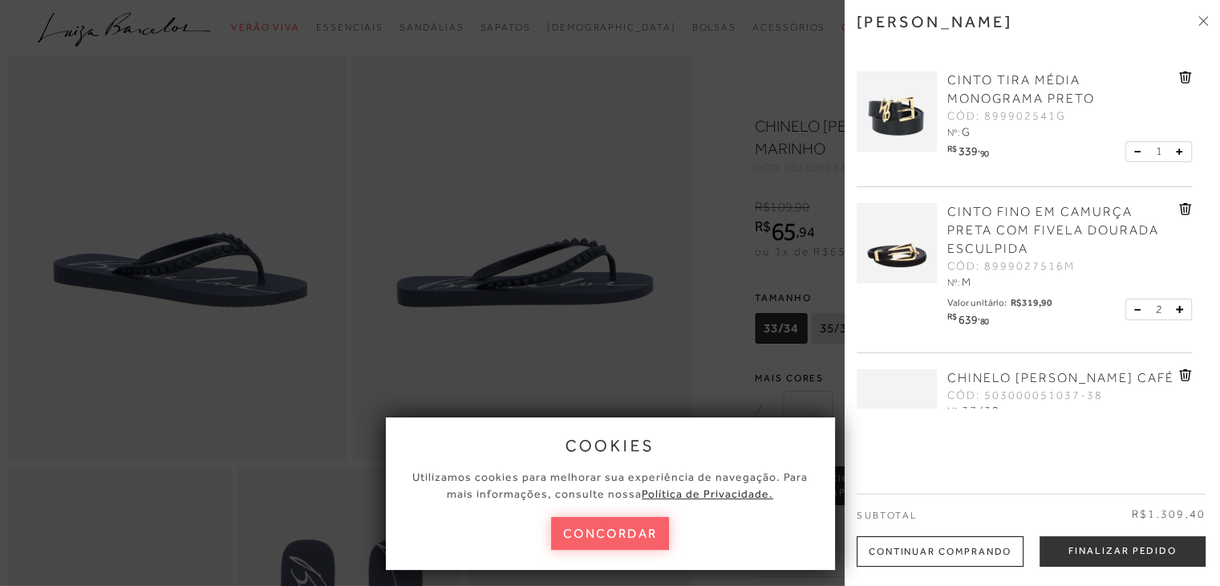
click at [1179, 78] on icon at bounding box center [1185, 77] width 13 height 12
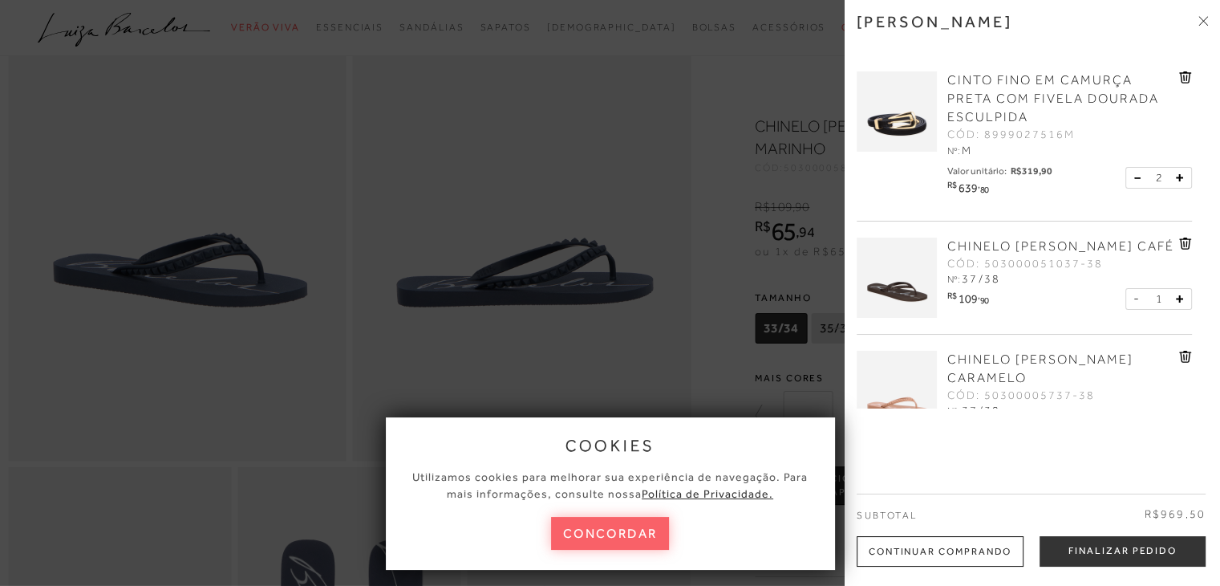
click at [1134, 177] on icon at bounding box center [1137, 178] width 7 height 2
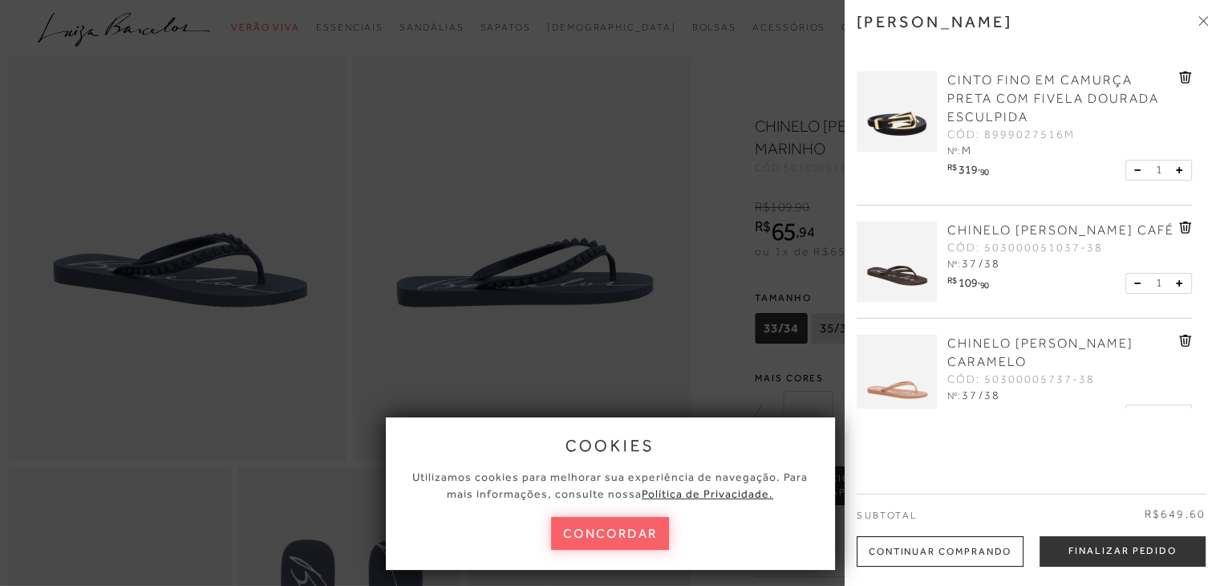
click at [1183, 75] on icon at bounding box center [1184, 78] width 2 height 6
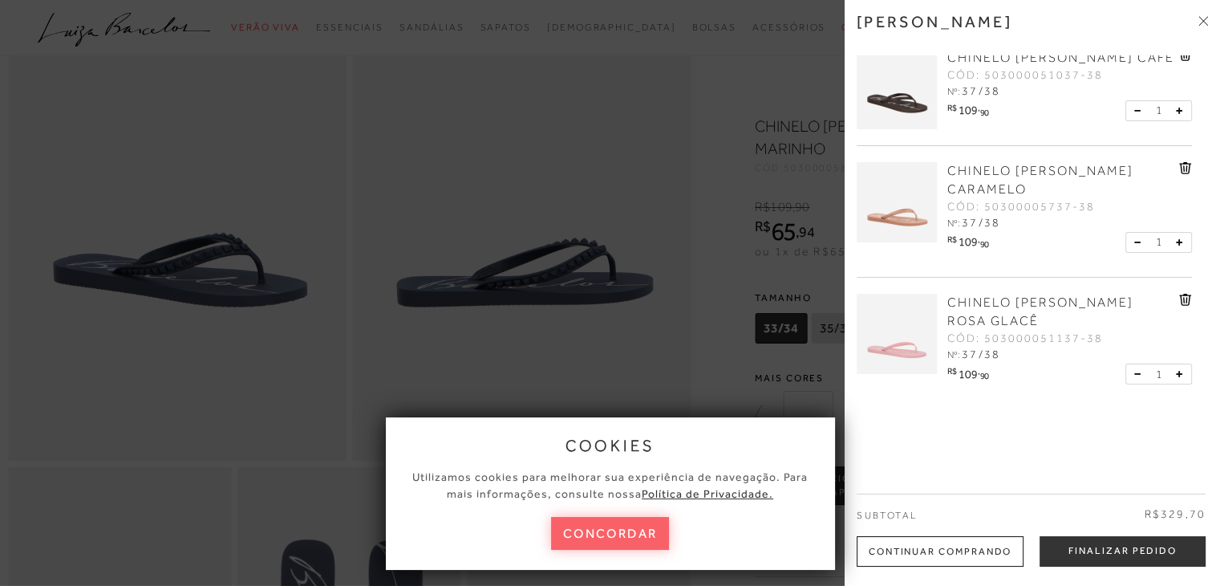
scroll to position [42, 0]
